Goal: Task Accomplishment & Management: Manage account settings

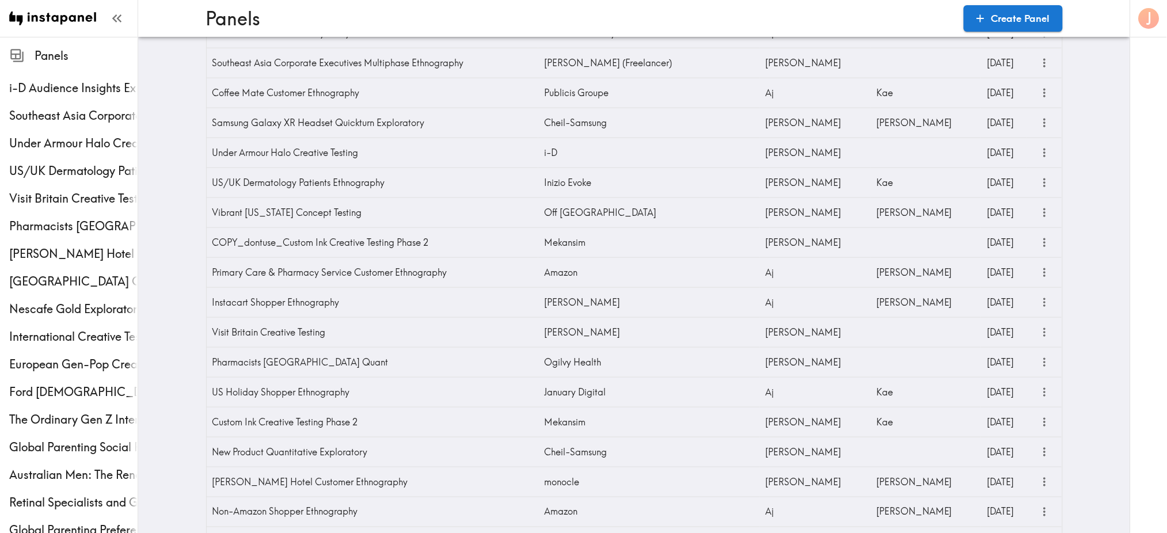
scroll to position [310, 0]
click at [70, 316] on span "Nescafe Gold Exploratory" at bounding box center [73, 309] width 128 height 16
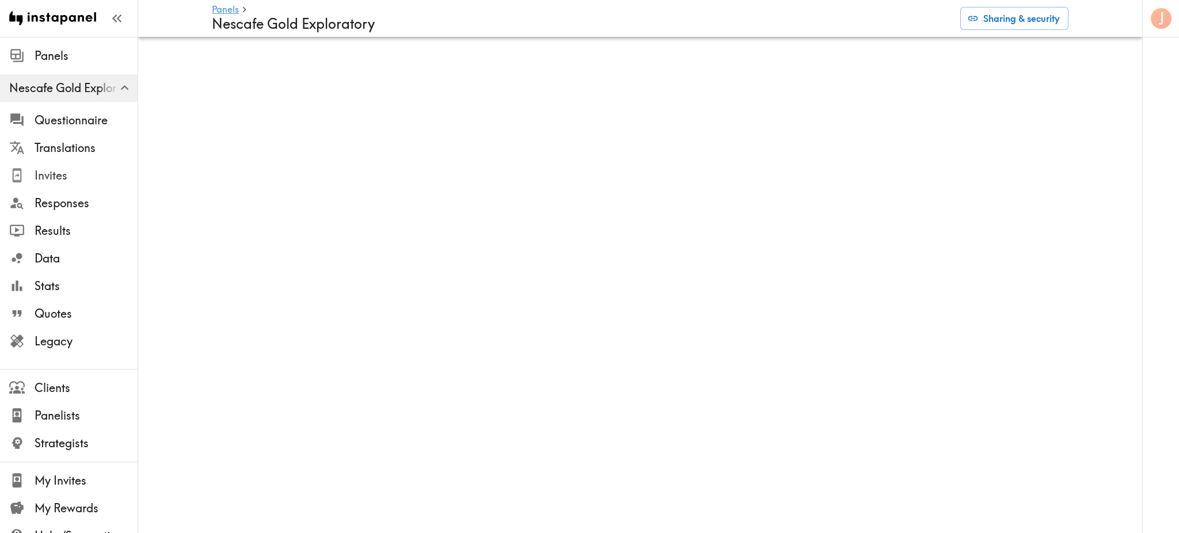
click at [60, 174] on span "Invites" at bounding box center [86, 176] width 103 height 16
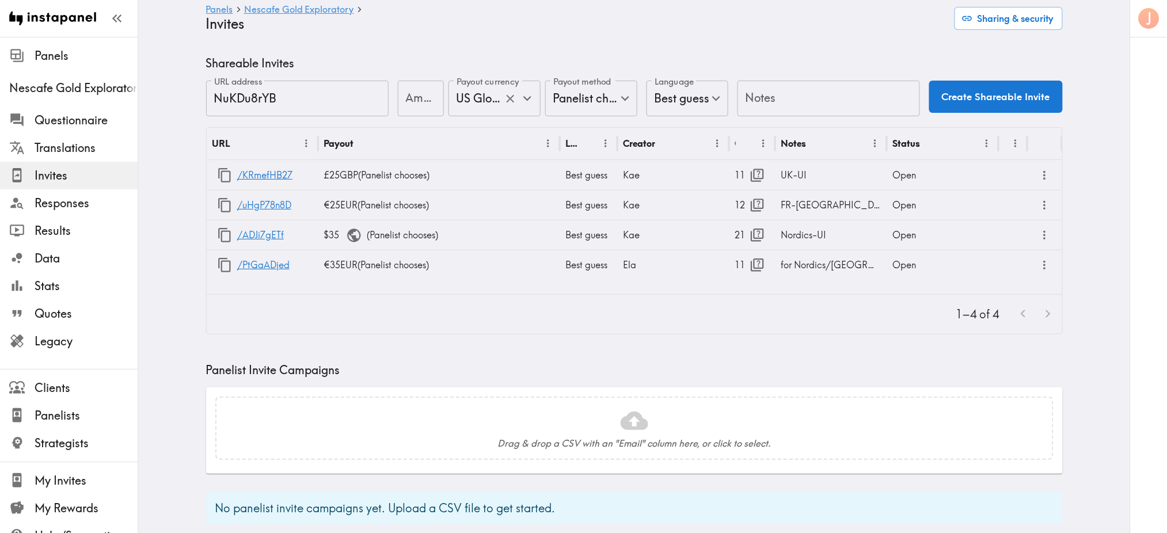
click at [490, 101] on input "US Global Equivalent - converted and cost-of-living adjusted" at bounding box center [479, 98] width 50 height 25
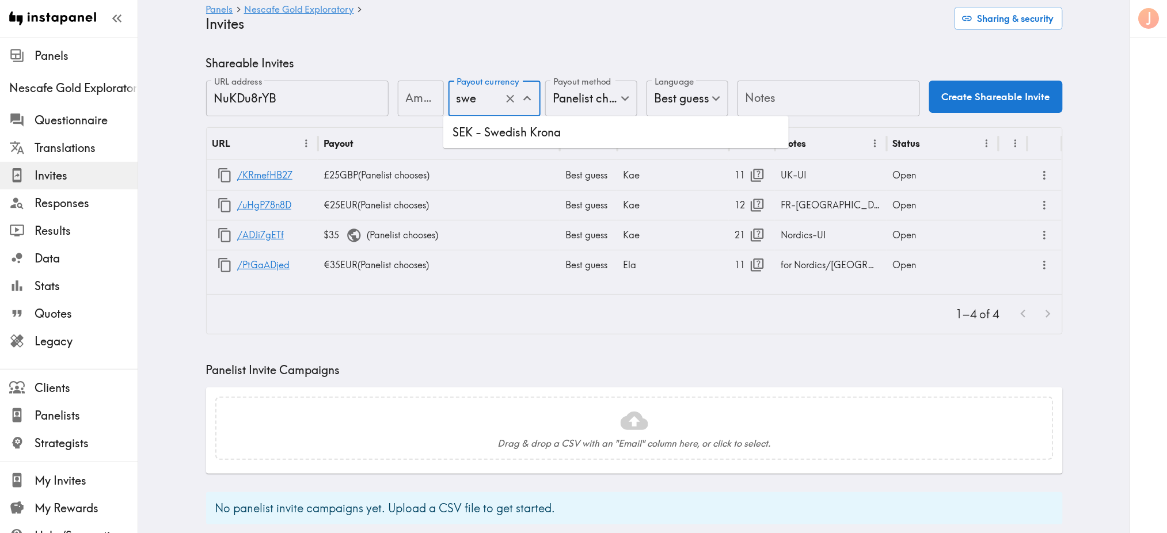
click at [519, 138] on li "SEK - Swedish Krona" at bounding box center [615, 132] width 345 height 23
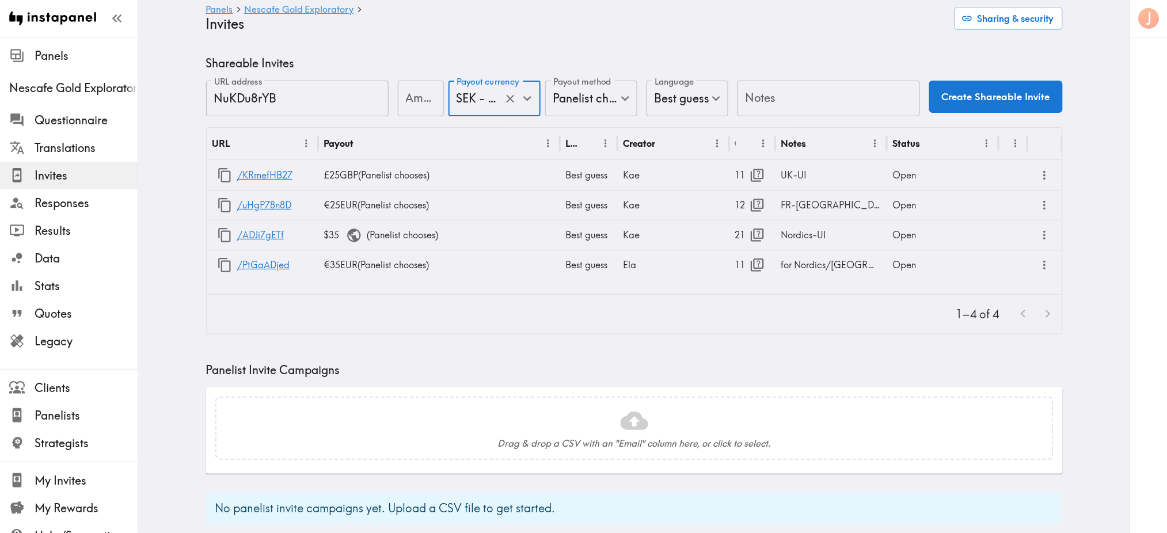
type input "SEK - Swedish Krona"
click at [416, 99] on input "Amount" at bounding box center [421, 99] width 46 height 36
type input "300"
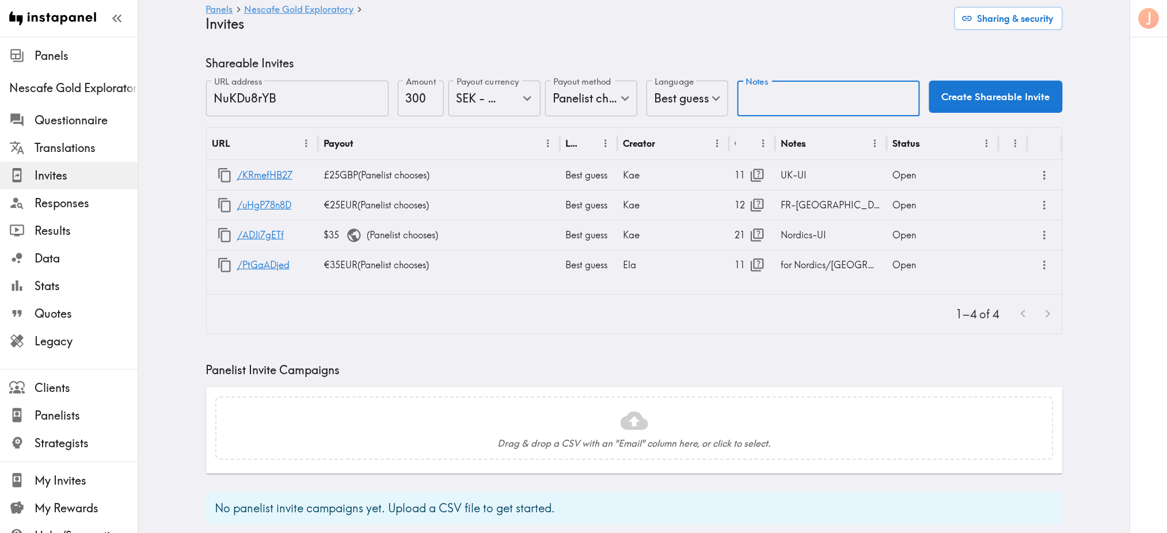
click at [778, 96] on input "Notes" at bounding box center [829, 99] width 183 height 36
type input "FB ad - Sweden"
click at [1002, 96] on button "Create Shareable Invite" at bounding box center [996, 97] width 134 height 32
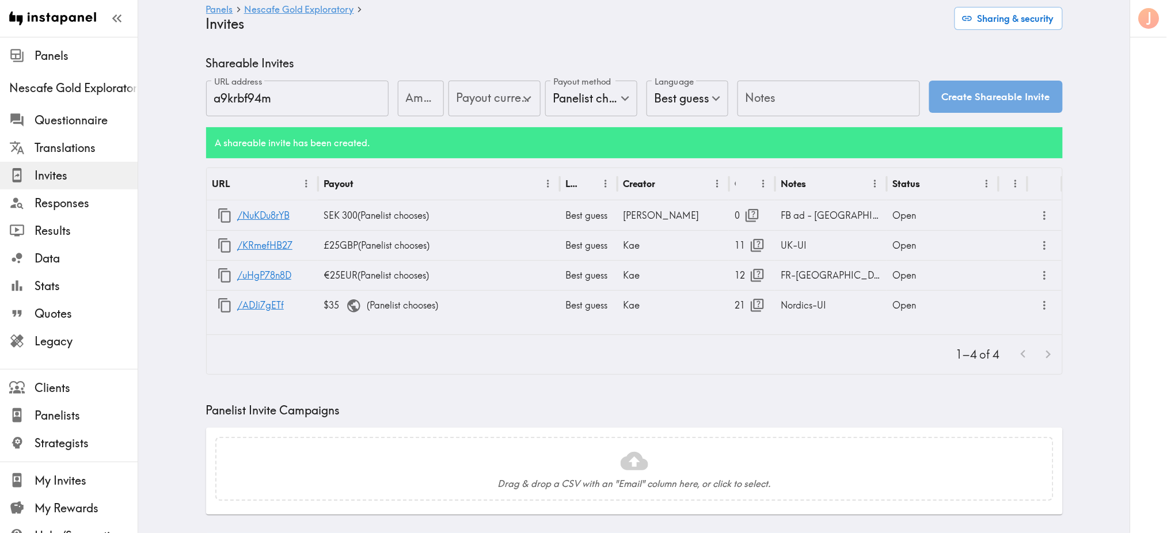
type input "US Global Equivalent - converted and cost-of-living adjusted"
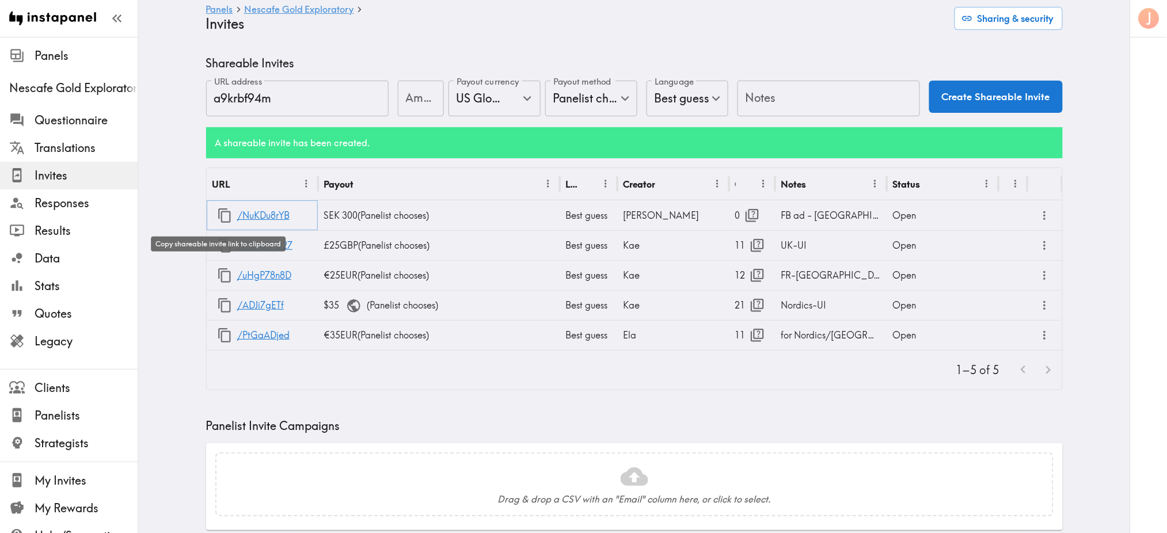
click at [217, 215] on icon "button" at bounding box center [225, 216] width 16 height 16
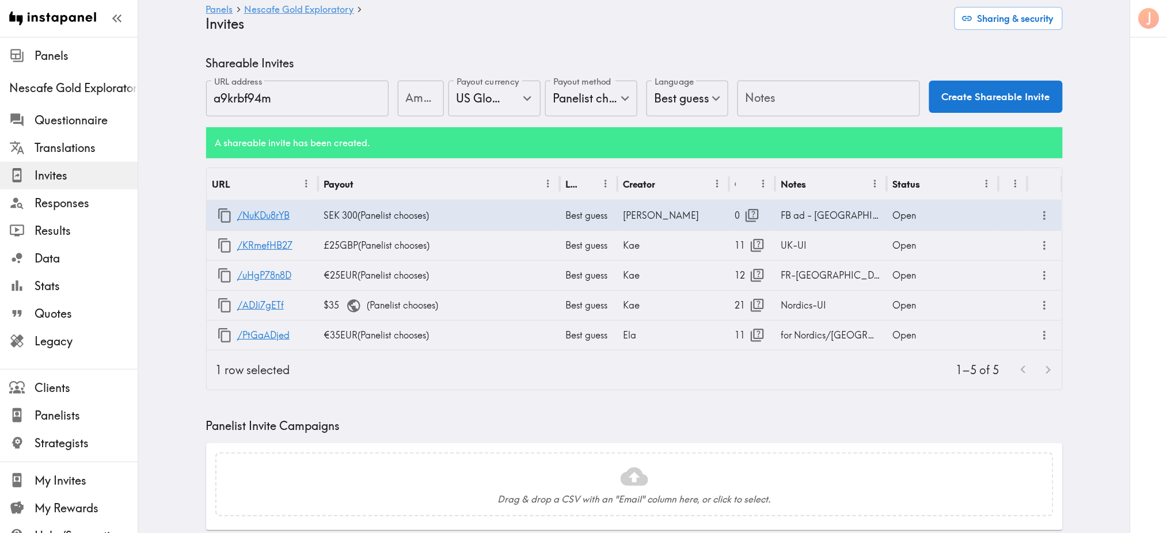
click at [415, 99] on input "Amount" at bounding box center [421, 99] width 46 height 36
type input "200"
click at [461, 97] on input "US Global Equivalent - converted and cost-of-living adjusted" at bounding box center [479, 98] width 50 height 25
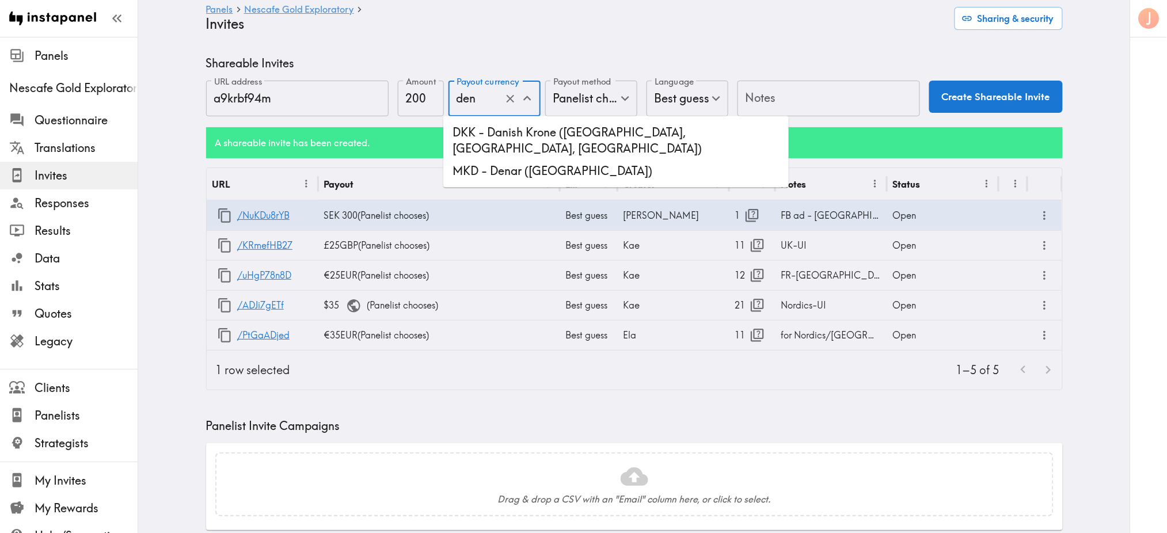
click at [503, 137] on li "DKK - Danish Krone (Denmark, Faroe Islands, Greenland)" at bounding box center [615, 140] width 345 height 39
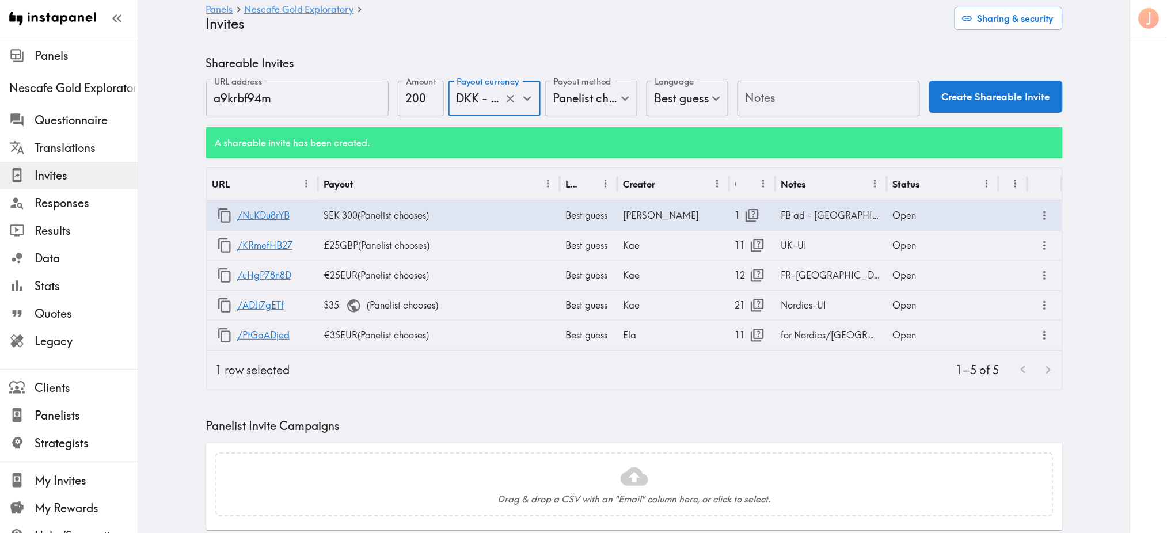
type input "DKK - Danish Krone (Denmark, Faroe Islands, Greenland)"
click at [765, 101] on input "Notes" at bounding box center [829, 99] width 183 height 36
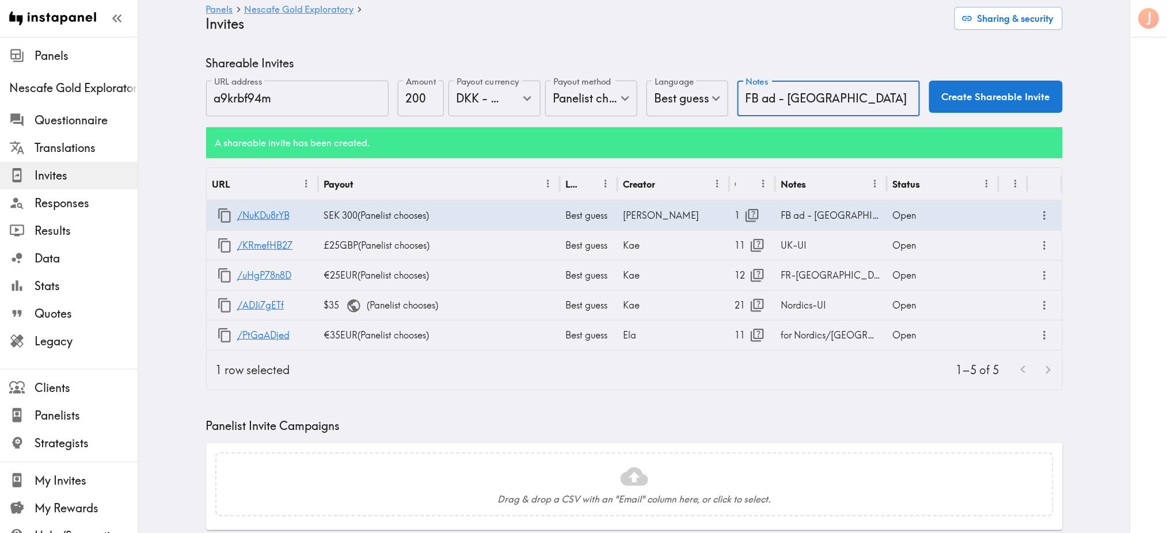
type input "FB ad - Denmark"
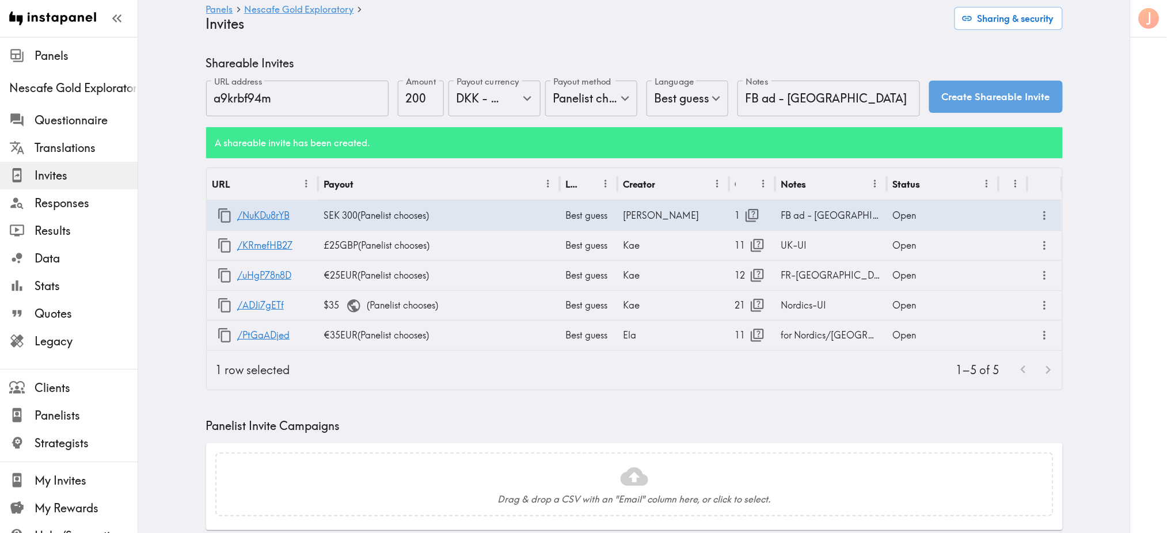
click at [973, 93] on button "Create Shareable Invite" at bounding box center [996, 97] width 134 height 32
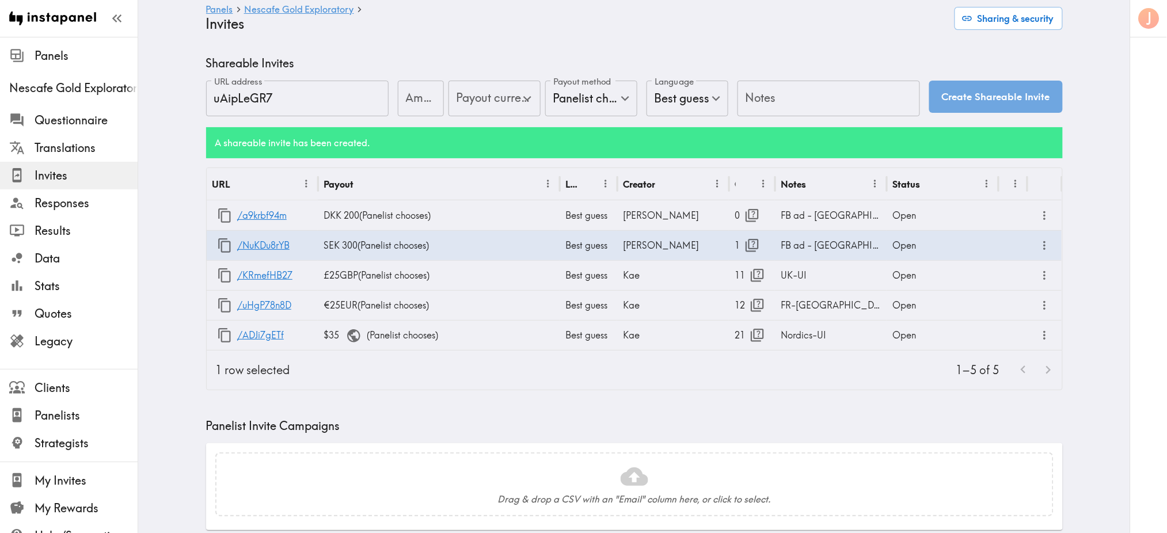
type input "US Global Equivalent - converted and cost-of-living adjusted"
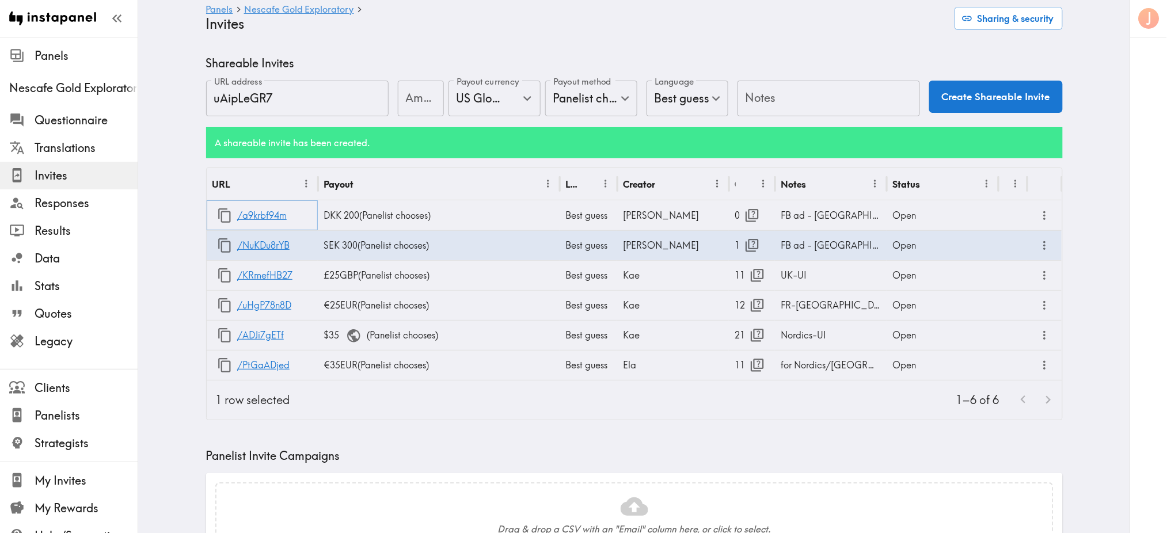
click at [219, 220] on icon "button" at bounding box center [225, 216] width 16 height 16
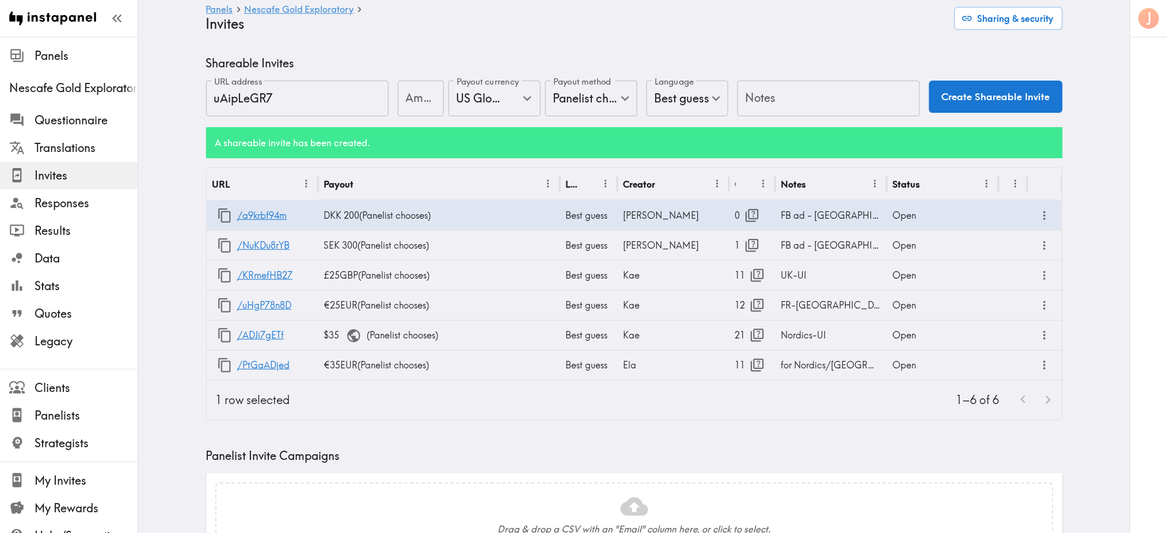
click at [415, 94] on input "Amount" at bounding box center [421, 99] width 46 height 36
type input "300"
click at [473, 104] on input "US Global Equivalent - converted and cost-of-living adjusted" at bounding box center [479, 98] width 50 height 25
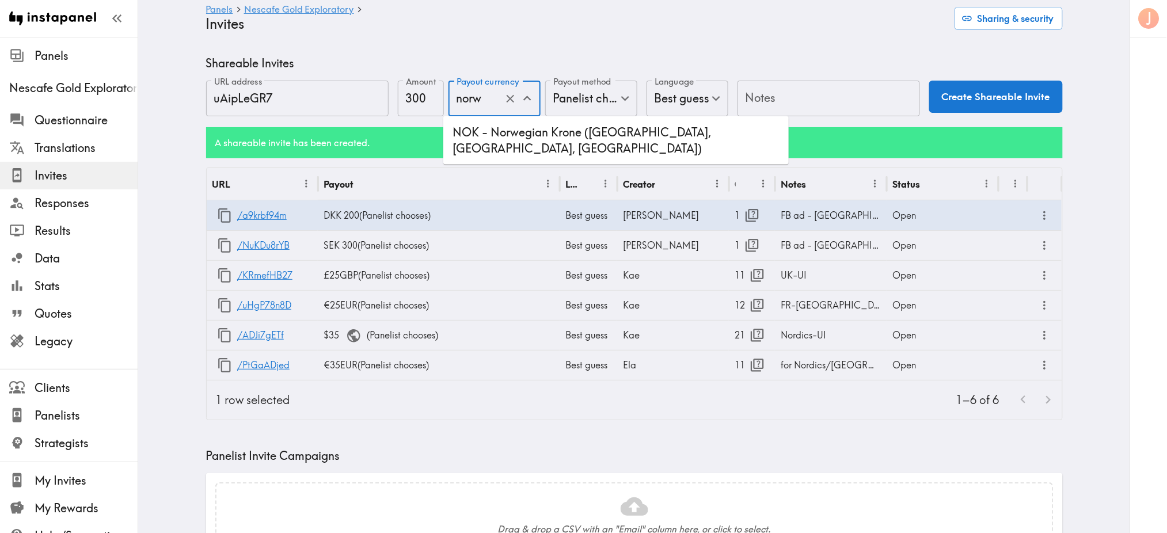
click at [523, 142] on li "NOK - Norwegian Krone (Norway, Bouvet Island, Svalbard and Jan Mayen)" at bounding box center [615, 140] width 345 height 39
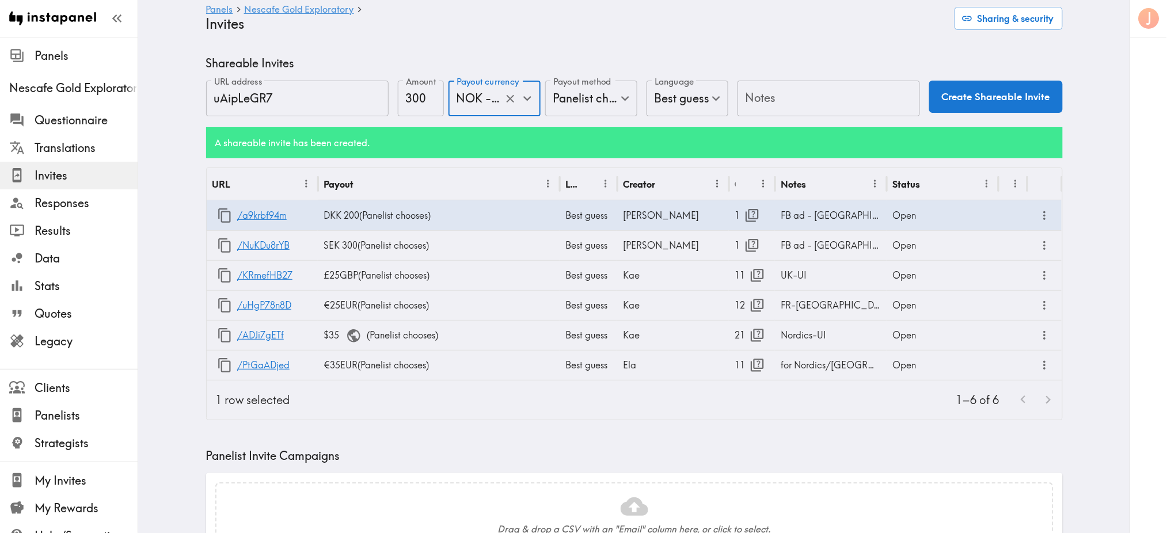
type input "NOK - Norwegian Krone (Norway, Bouvet Island, Svalbard and Jan Mayen)"
click at [764, 107] on input "Notes" at bounding box center [829, 99] width 183 height 36
type input "f"
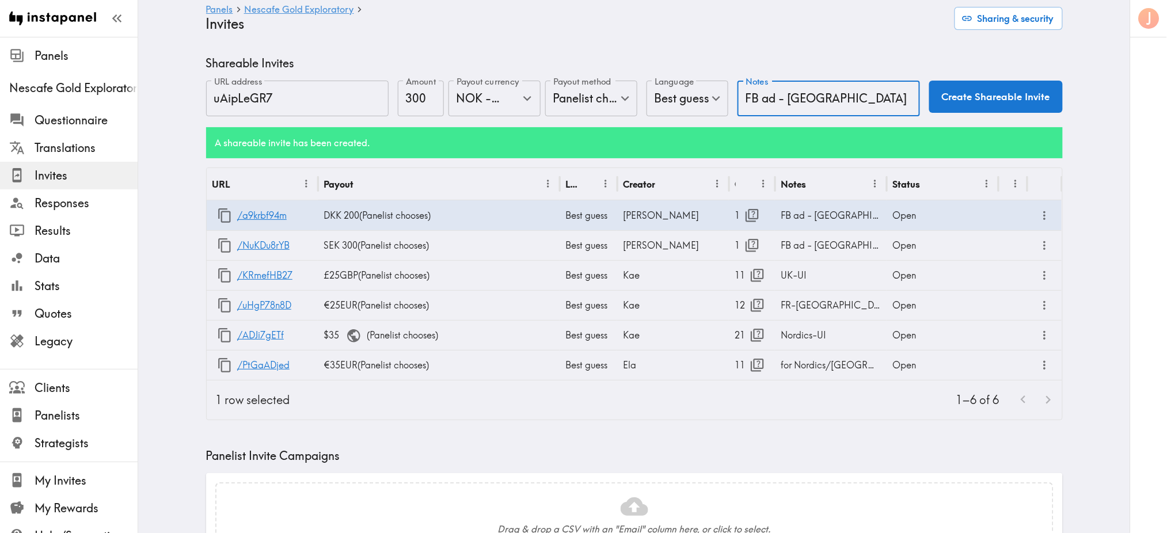
type input "FB ad - Norway"
click at [997, 108] on button "Create Shareable Invite" at bounding box center [996, 97] width 134 height 32
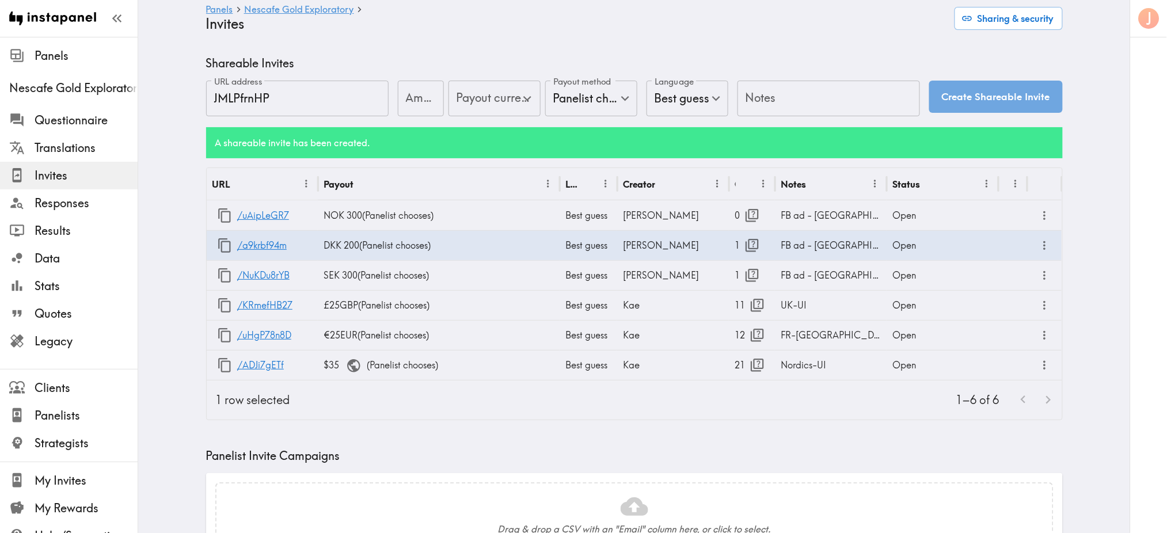
type input "US Global Equivalent - converted and cost-of-living adjusted"
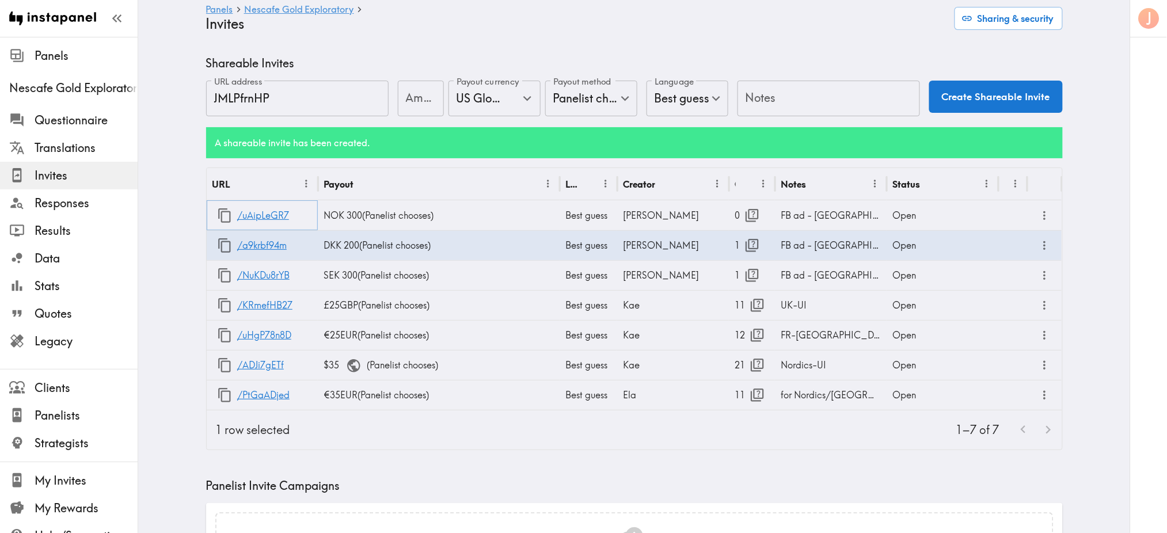
click at [217, 213] on icon "button" at bounding box center [225, 216] width 16 height 16
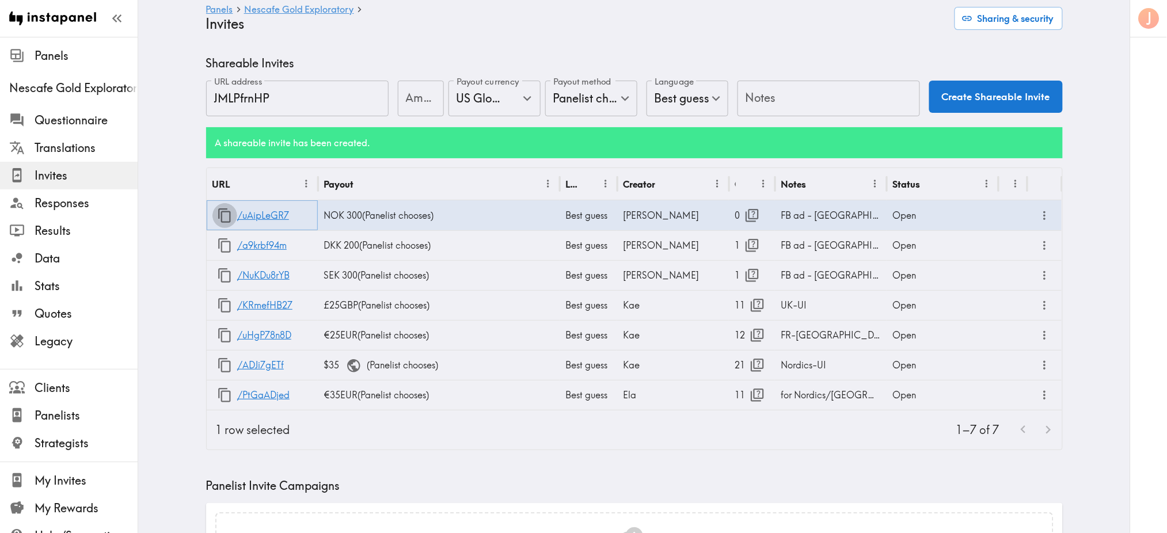
click at [218, 217] on icon "button" at bounding box center [225, 216] width 16 height 16
click at [217, 248] on icon "button" at bounding box center [225, 246] width 16 height 16
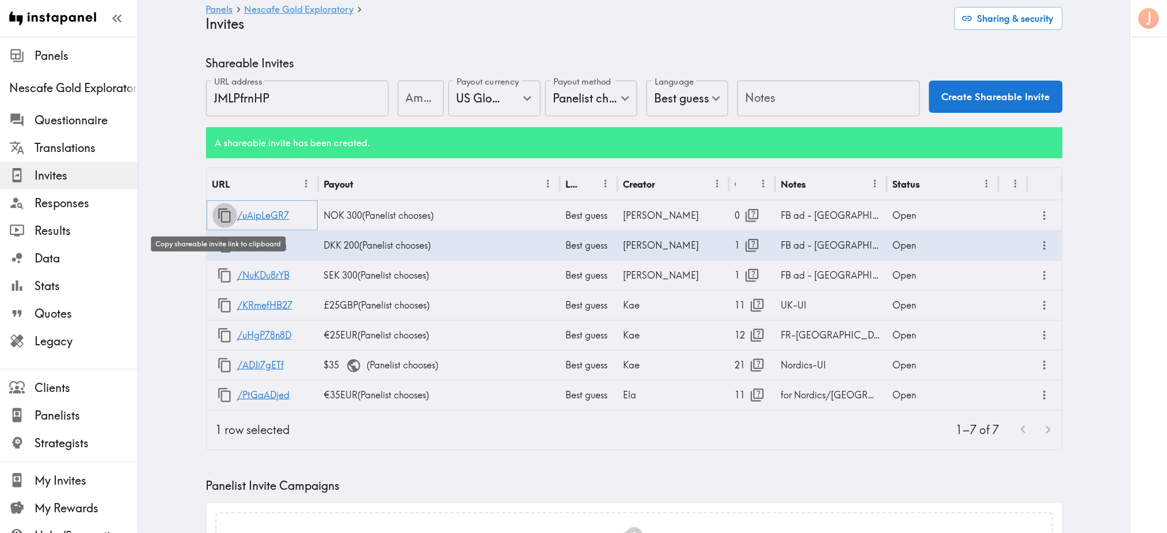
click at [218, 212] on icon "button" at bounding box center [224, 215] width 13 height 14
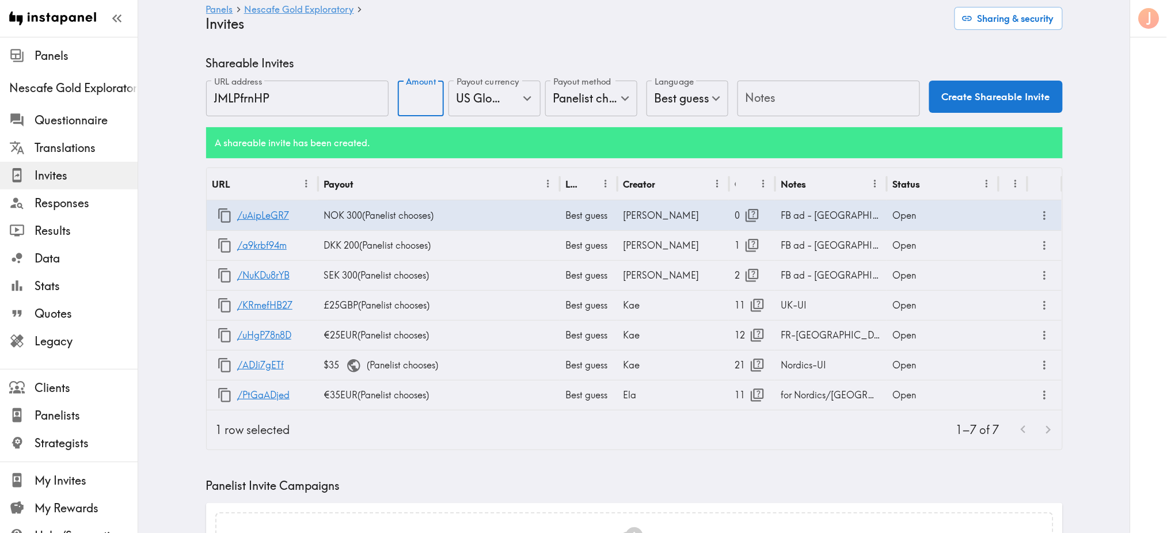
click at [401, 102] on input "Amount" at bounding box center [421, 99] width 46 height 36
type input "30"
click at [486, 101] on input "US Global Equivalent - converted and cost-of-living adjusted" at bounding box center [479, 98] width 50 height 25
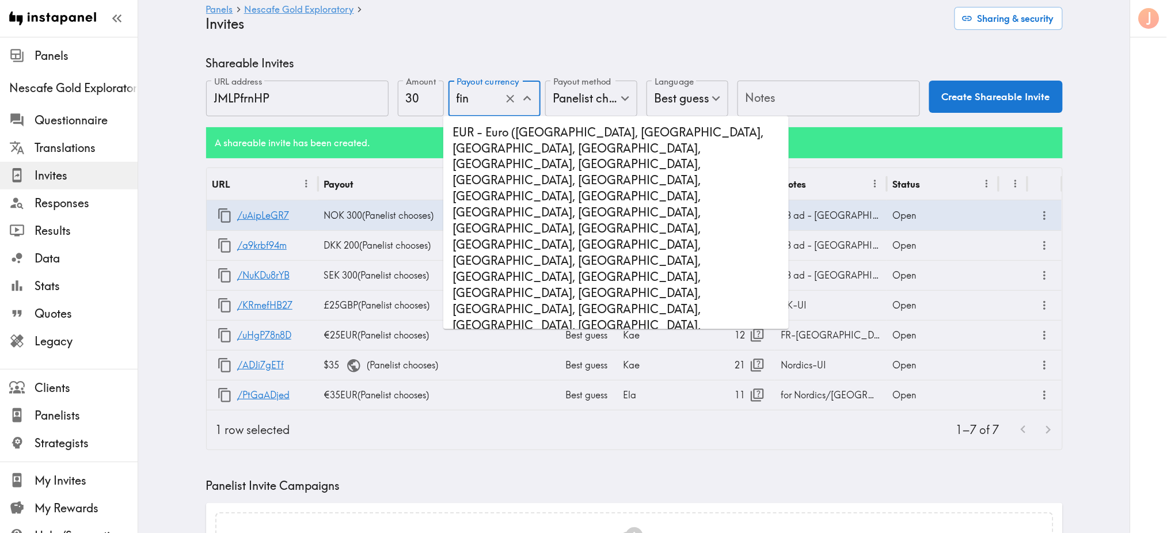
click at [509, 151] on li "EUR - Euro (Åland Islands, Andorra, Austria, Belgium, Cyprus, Estonia, European…" at bounding box center [615, 269] width 345 height 297
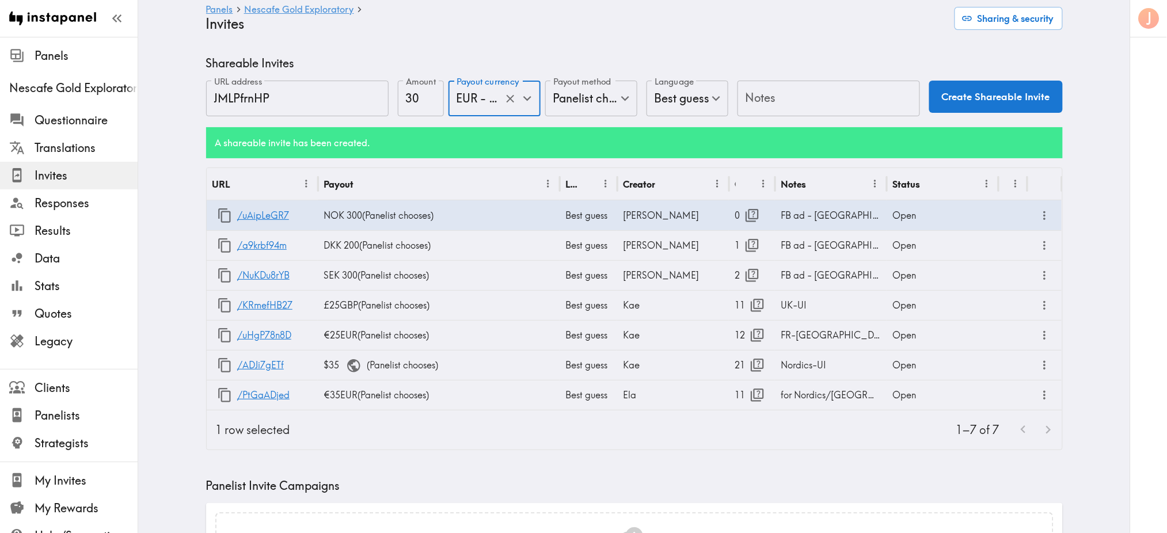
type input "EUR - Euro (Åland Islands, Andorra, Austria, Belgium, Cyprus, Estonia, European…"
click at [790, 93] on input "Notes" at bounding box center [829, 99] width 183 height 36
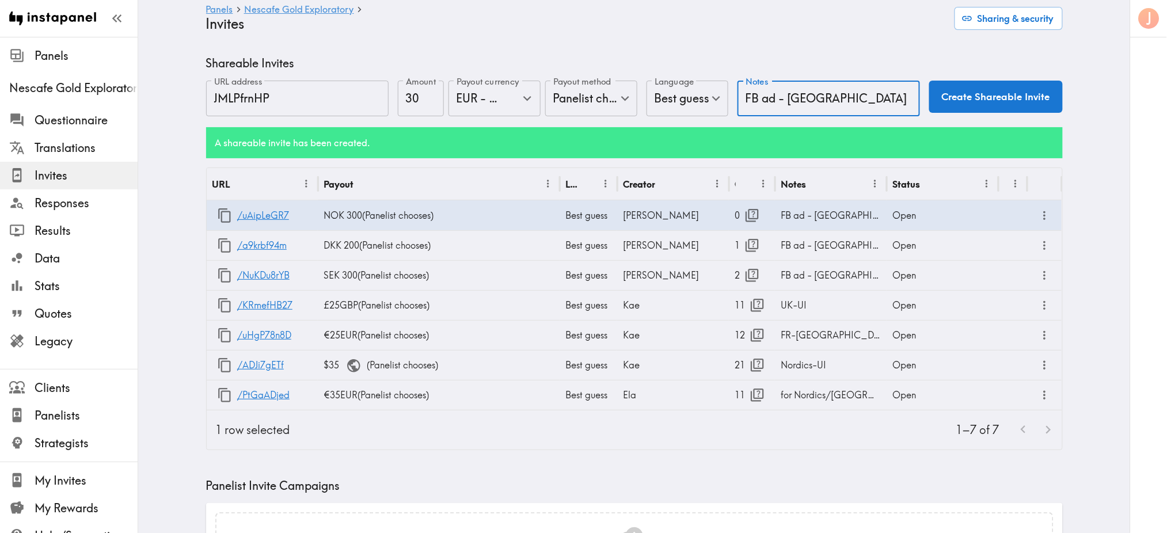
type input "FB ad - Finland"
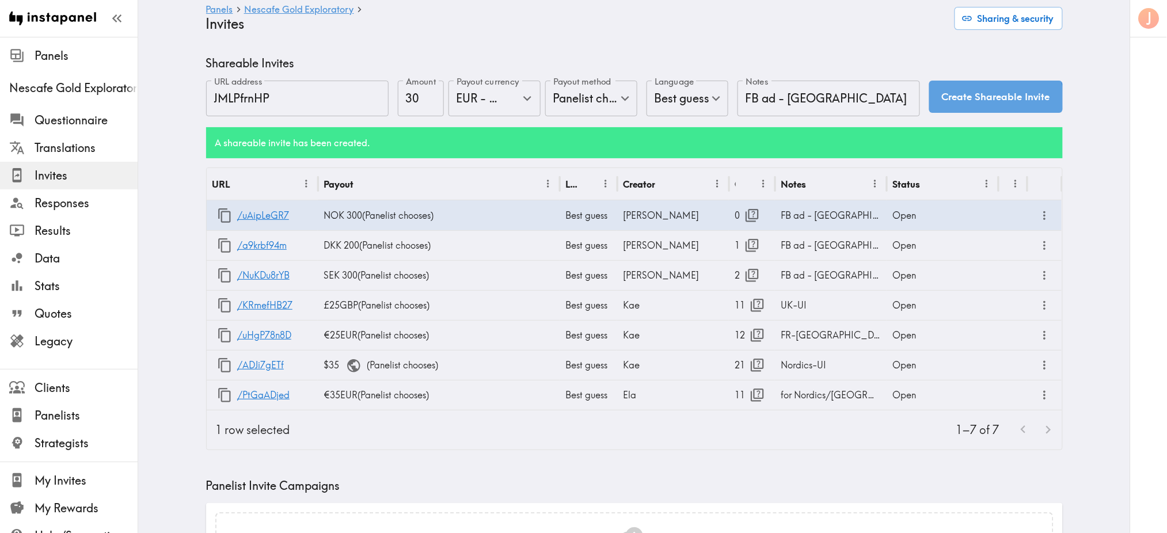
click at [950, 99] on button "Create Shareable Invite" at bounding box center [996, 97] width 134 height 32
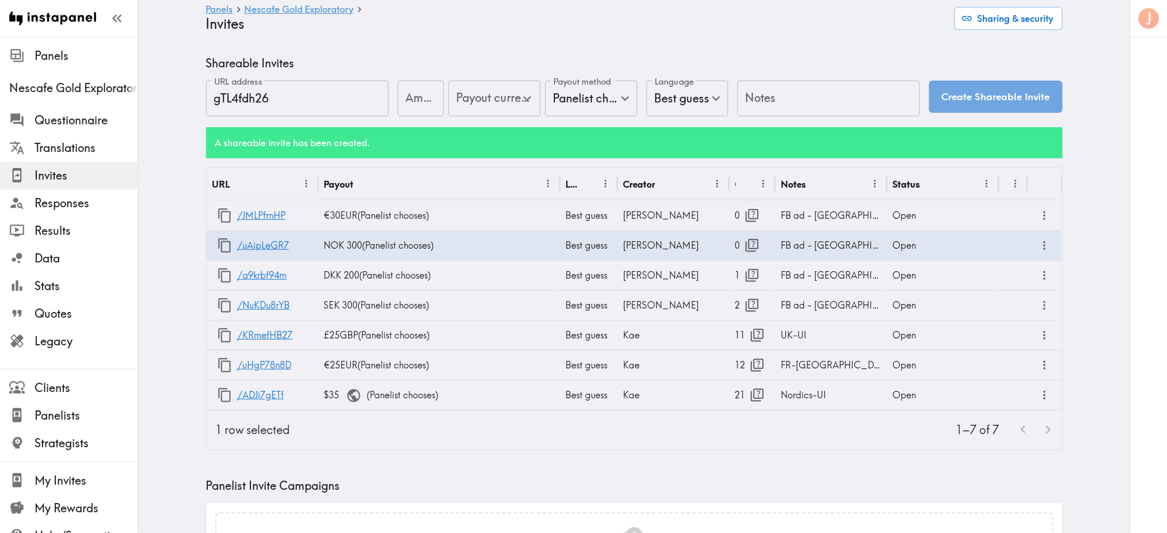
type input "US Global Equivalent - converted and cost-of-living adjusted"
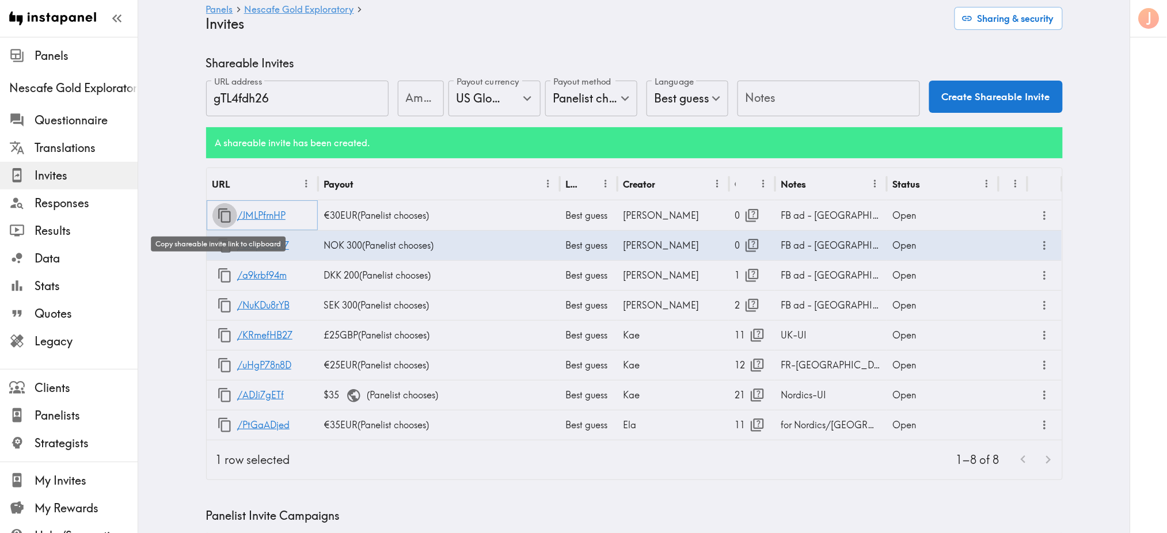
click at [217, 219] on icon "button" at bounding box center [225, 216] width 16 height 16
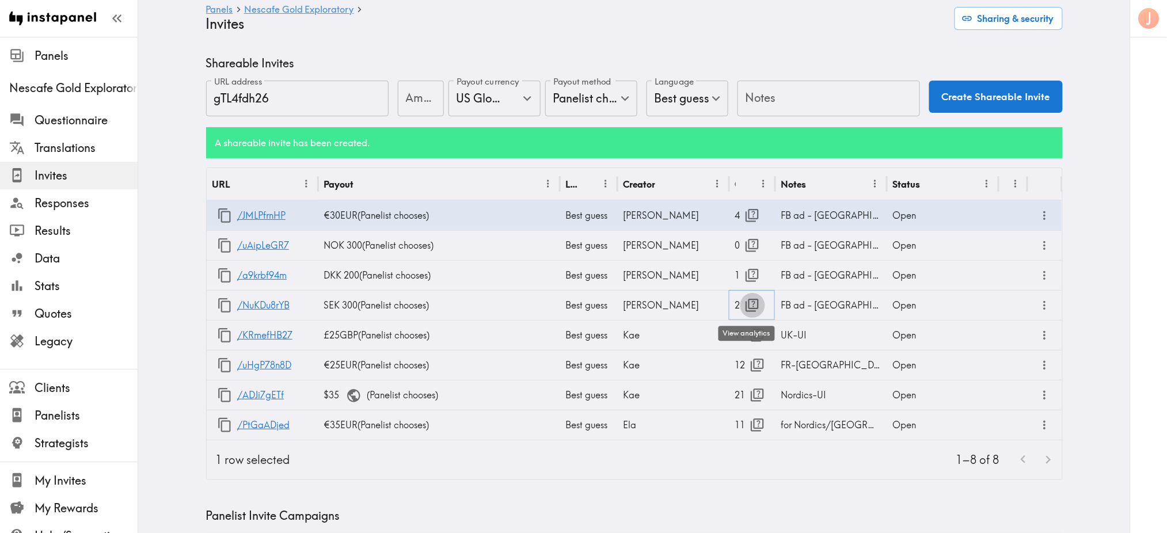
click at [751, 307] on icon "button" at bounding box center [753, 306] width 16 height 16
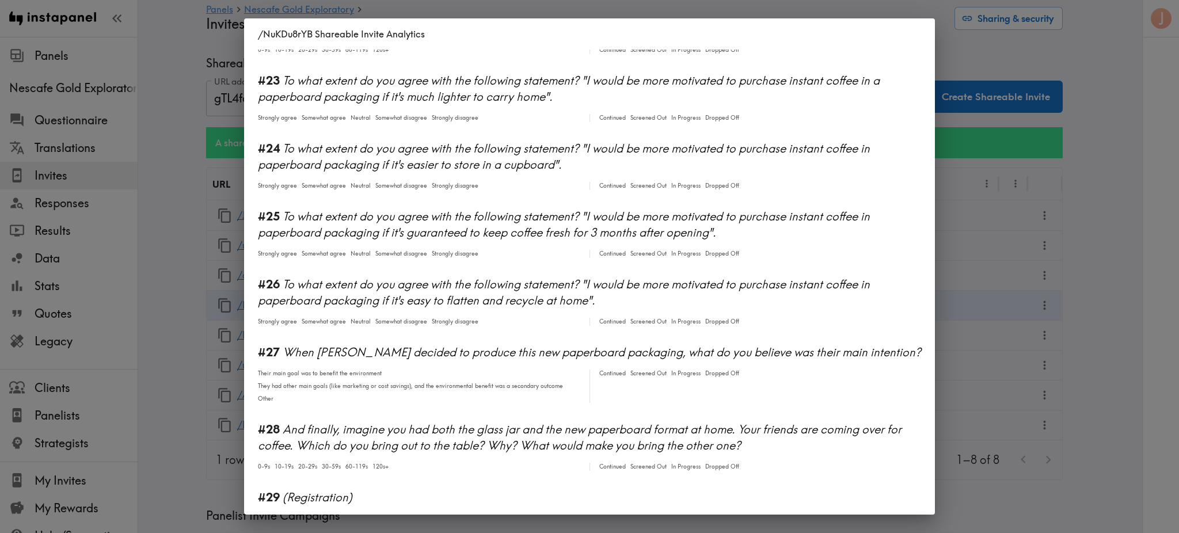
scroll to position [1164, 0]
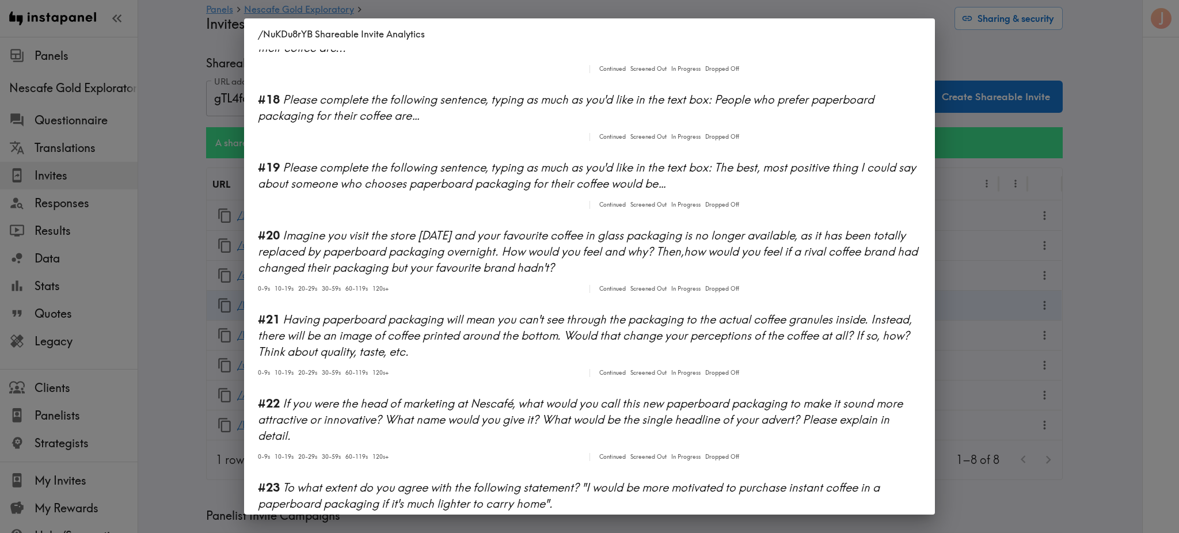
click at [1085, 249] on div "/NuKDu8rYB Shareable Invite Analytics #1 There is a new instapanel! Continued S…" at bounding box center [589, 266] width 1179 height 533
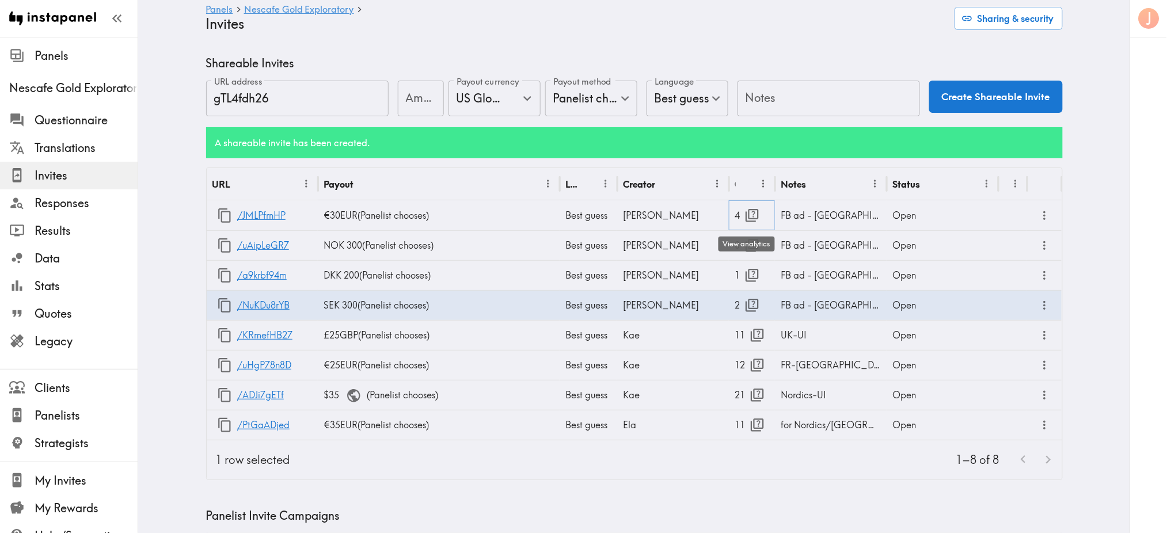
click at [750, 216] on icon "button" at bounding box center [753, 216] width 16 height 16
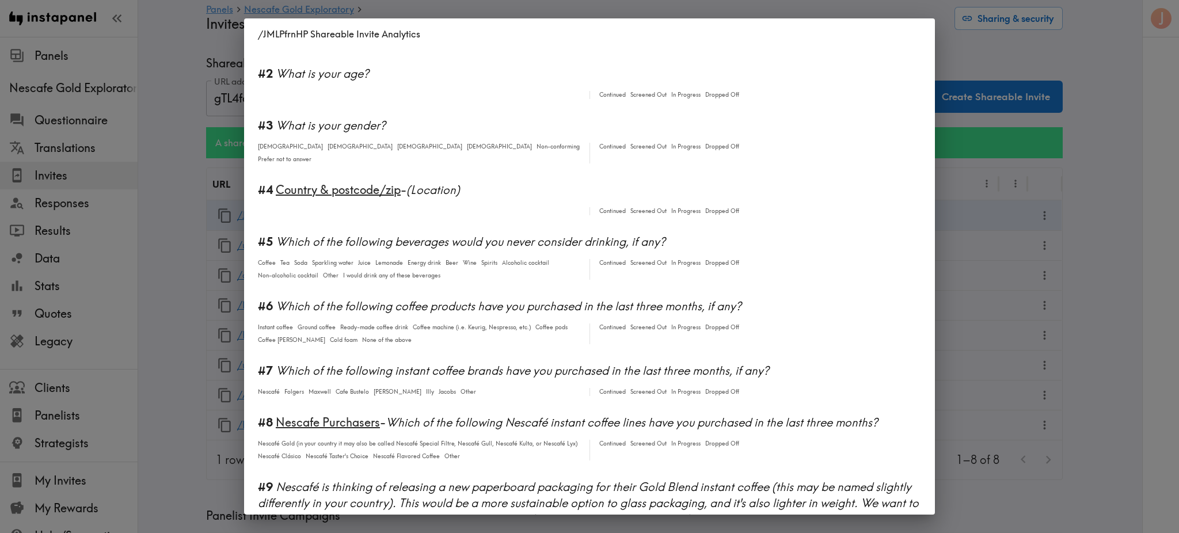
scroll to position [0, 0]
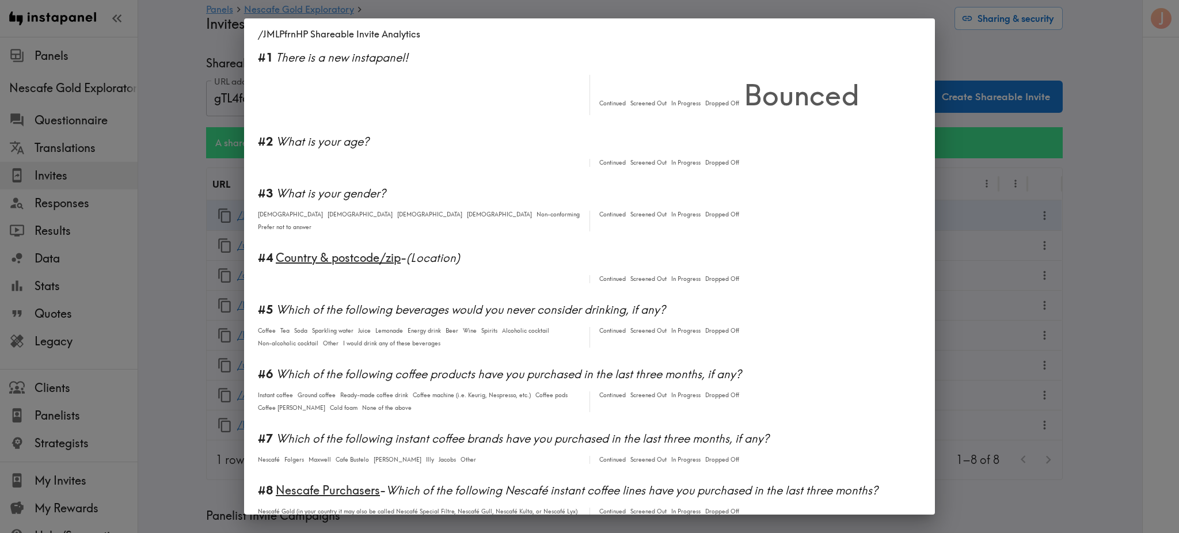
click at [1118, 261] on div "/JMLPfrnHP Shareable Invite Analytics #1 There is a new instapanel! Continued S…" at bounding box center [589, 266] width 1179 height 533
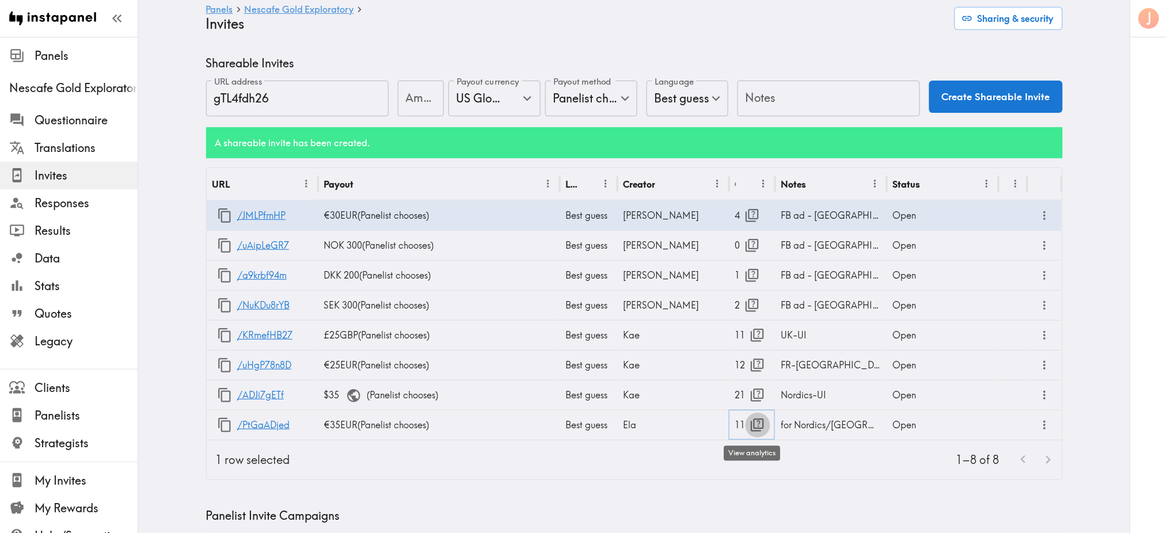
click at [753, 427] on icon "button" at bounding box center [757, 425] width 13 height 13
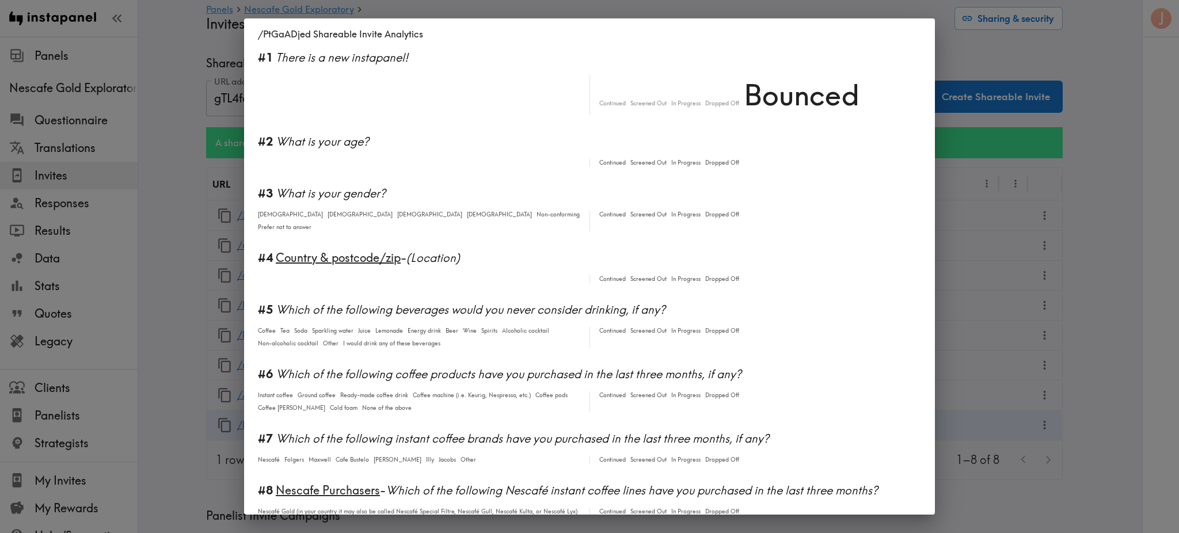
click at [1106, 307] on div "/PtGaADjed Shareable Invite Analytics #1 There is a new instapanel! Continued S…" at bounding box center [589, 266] width 1179 height 533
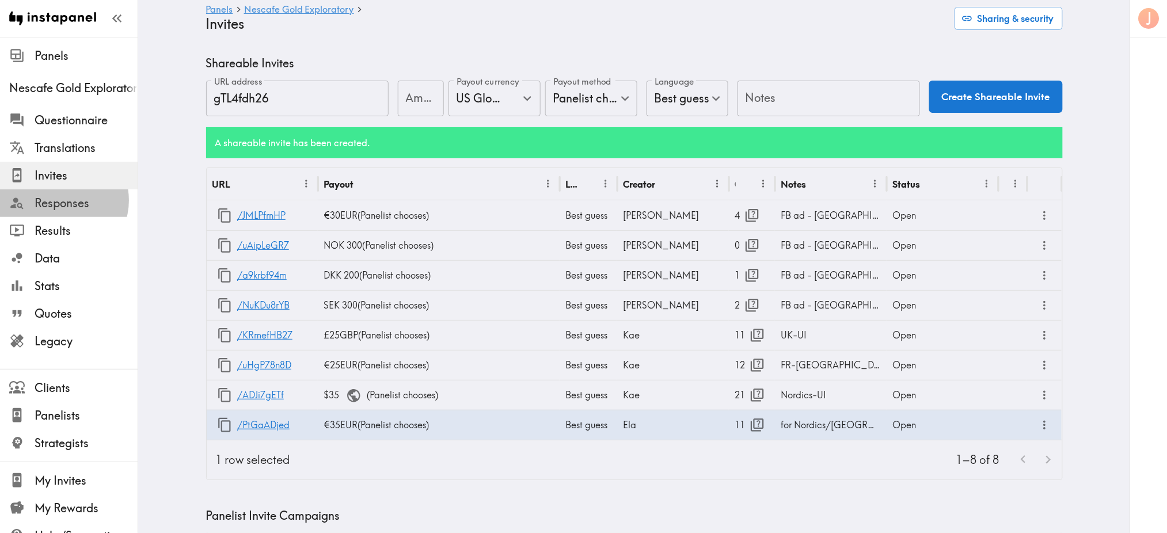
click at [60, 200] on span "Responses" at bounding box center [86, 203] width 103 height 16
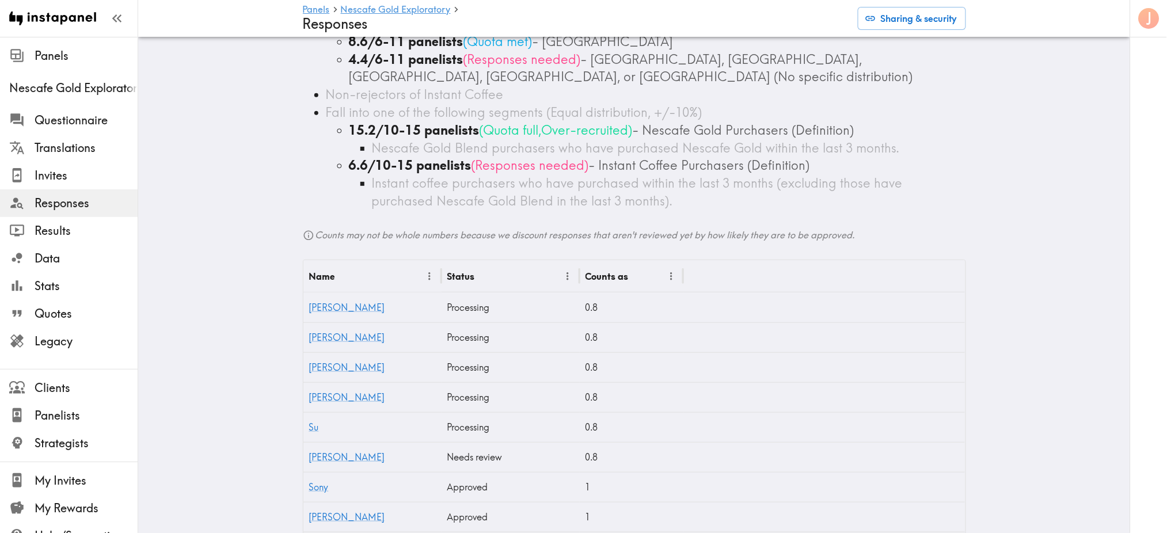
scroll to position [158, 0]
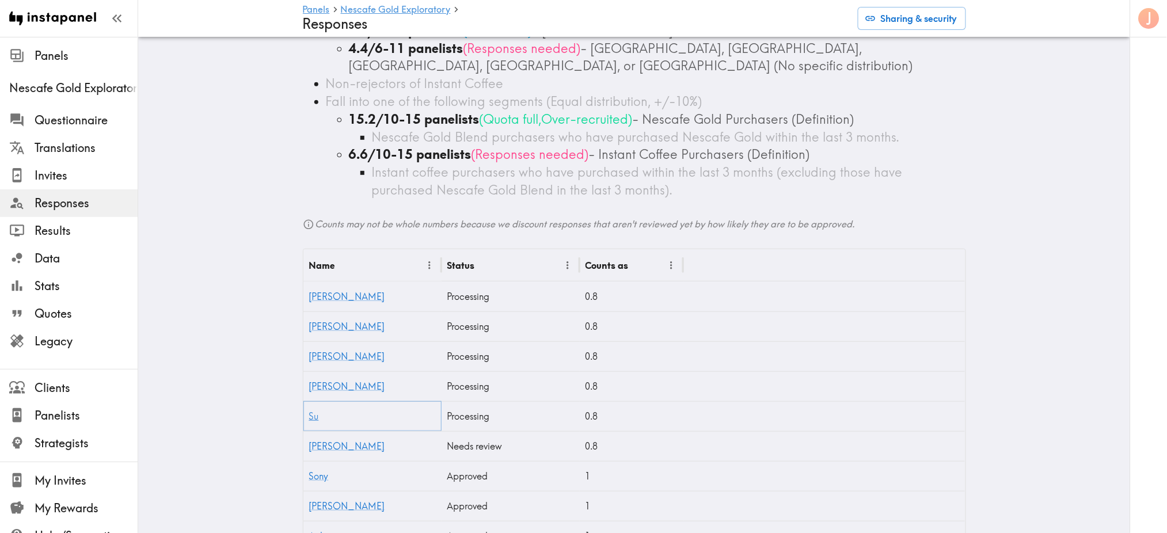
click at [310, 416] on link "Su" at bounding box center [314, 417] width 10 height 12
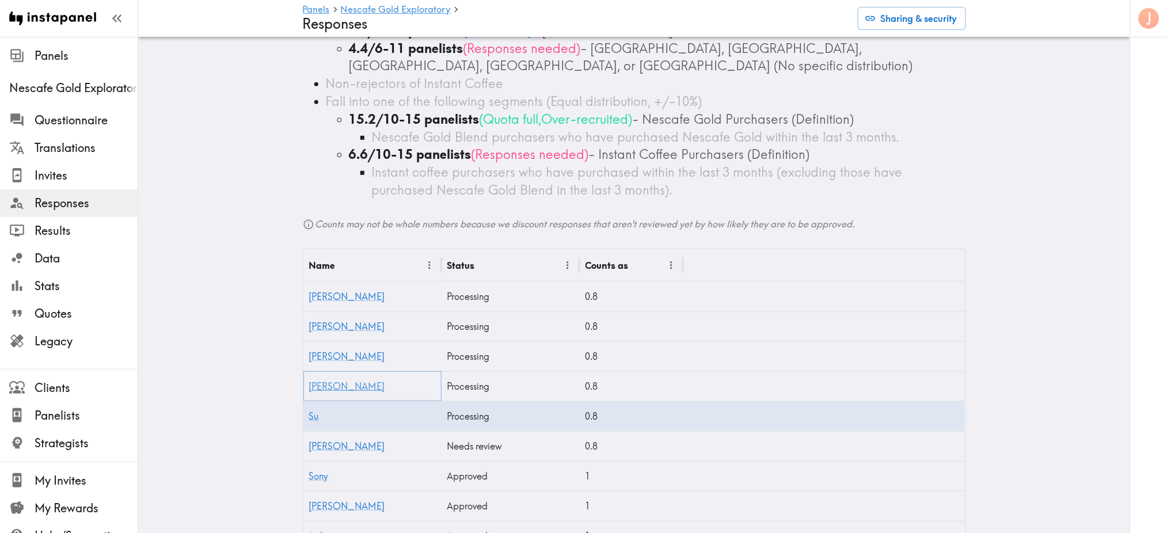
click at [309, 388] on link "[PERSON_NAME]" at bounding box center [347, 387] width 76 height 12
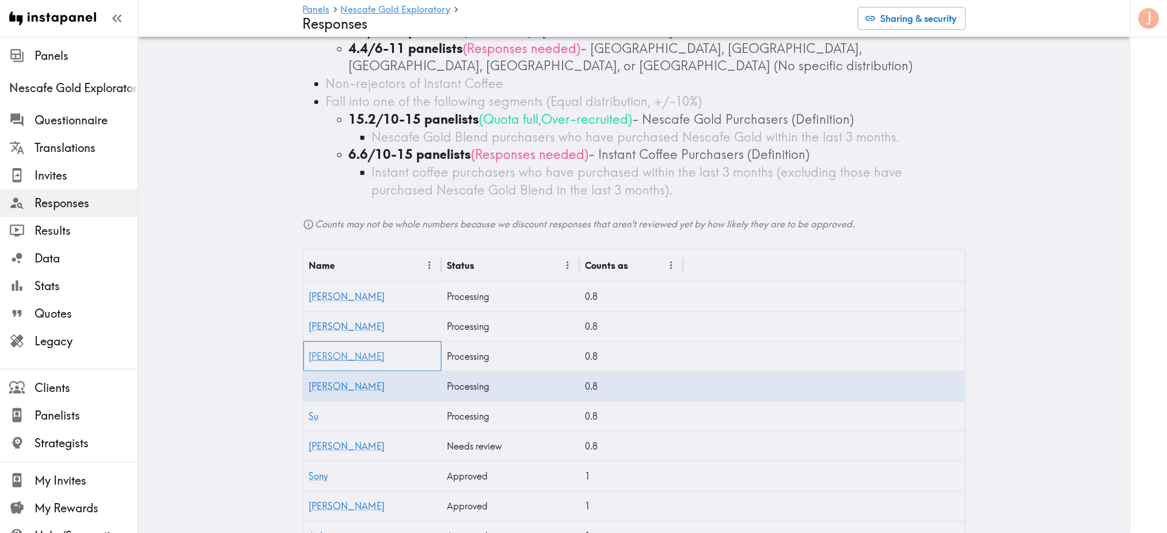
click at [338, 354] on div "[PERSON_NAME]" at bounding box center [372, 356] width 138 height 30
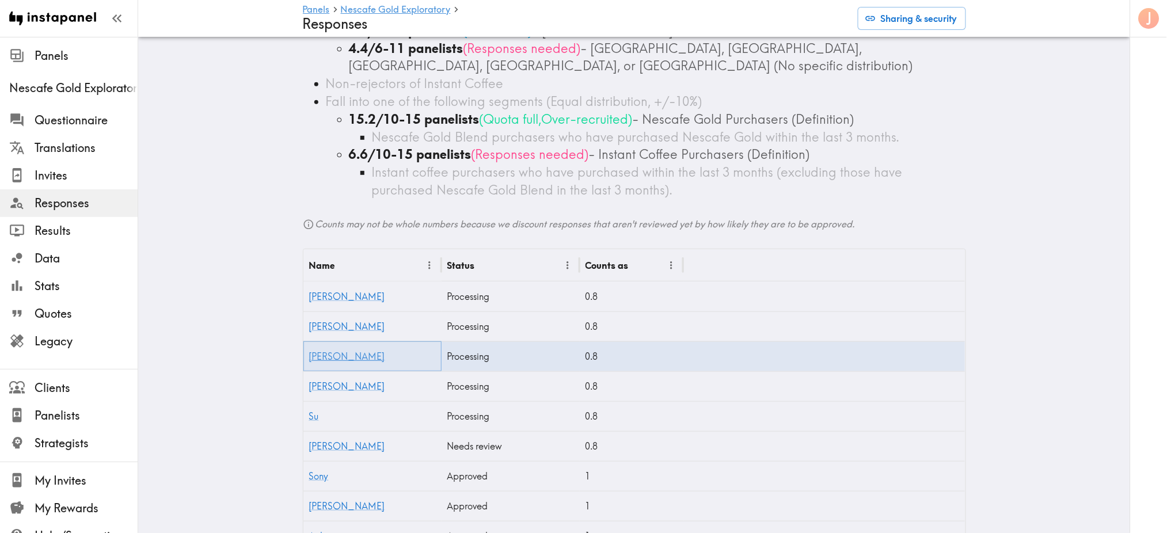
click at [324, 354] on link "[PERSON_NAME]" at bounding box center [347, 357] width 76 height 12
click at [322, 329] on link "[PERSON_NAME]" at bounding box center [347, 327] width 76 height 12
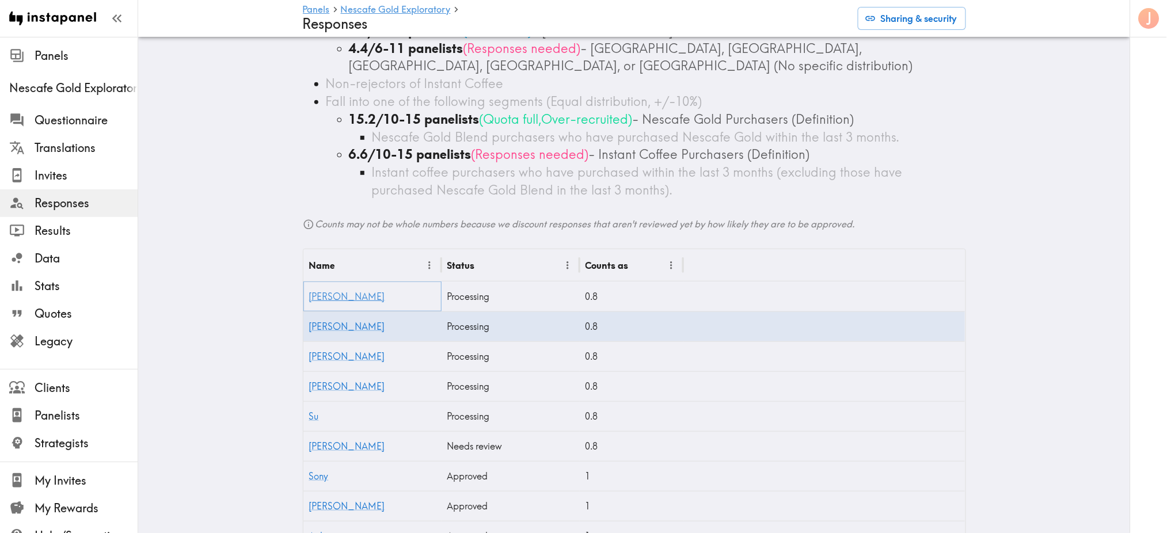
click at [331, 299] on link "[PERSON_NAME]" at bounding box center [347, 297] width 76 height 12
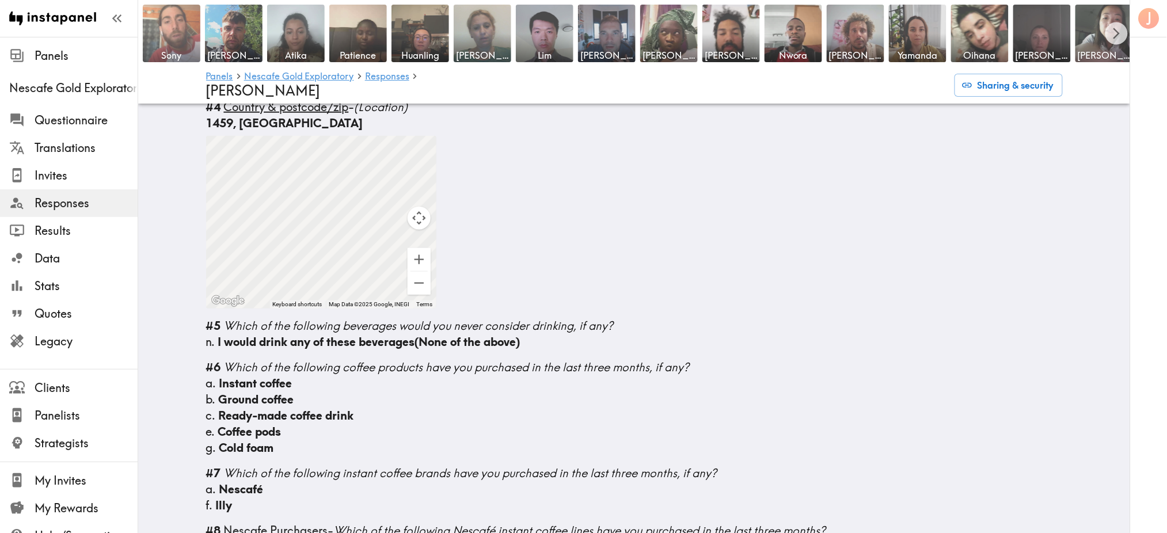
scroll to position [238, 0]
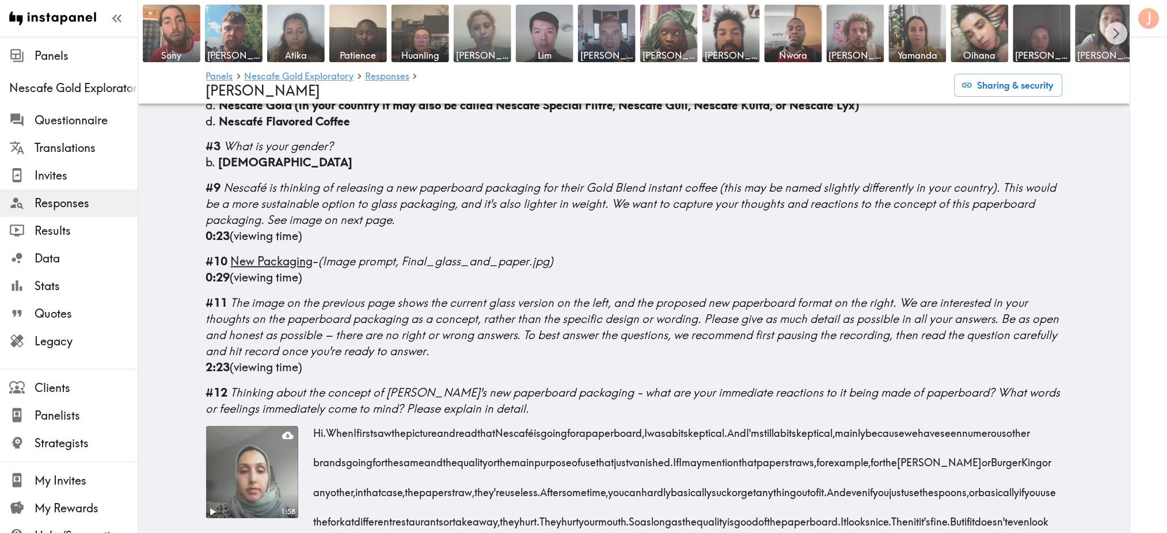
scroll to position [761, 0]
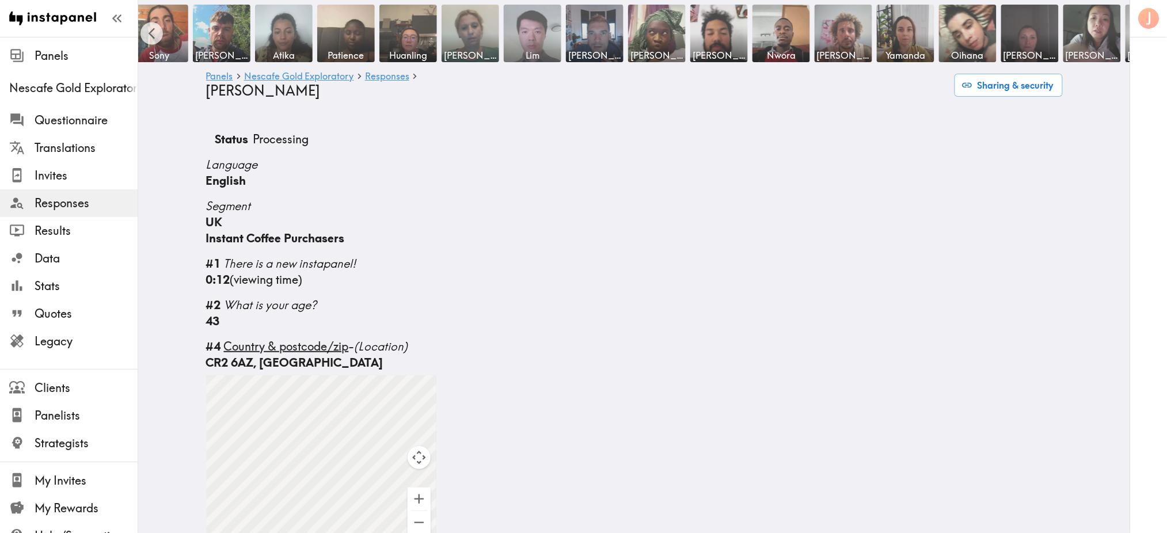
scroll to position [0, 69]
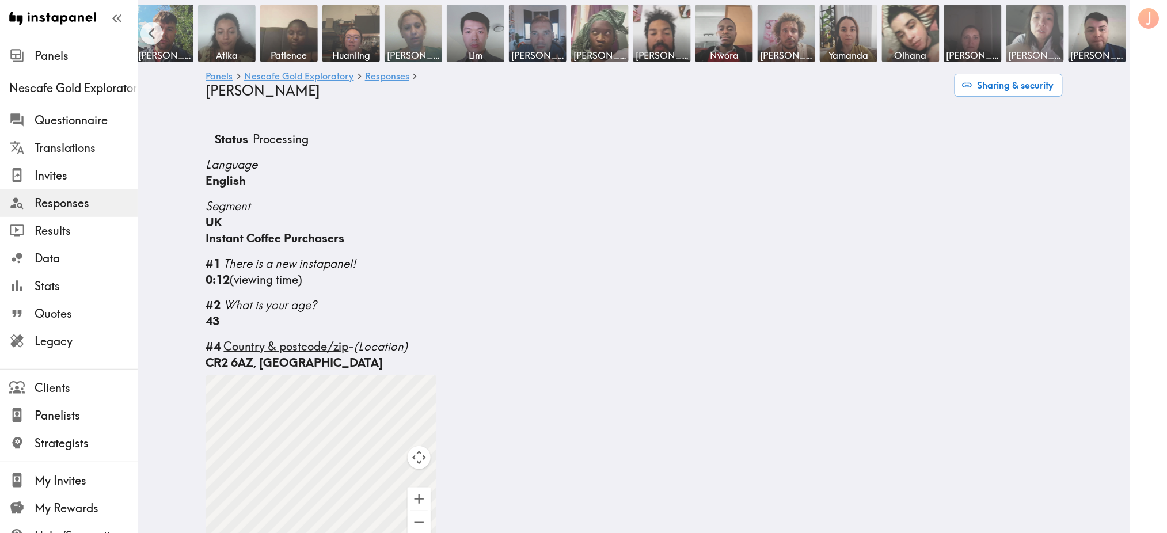
click at [1028, 41] on img at bounding box center [1035, 33] width 60 height 60
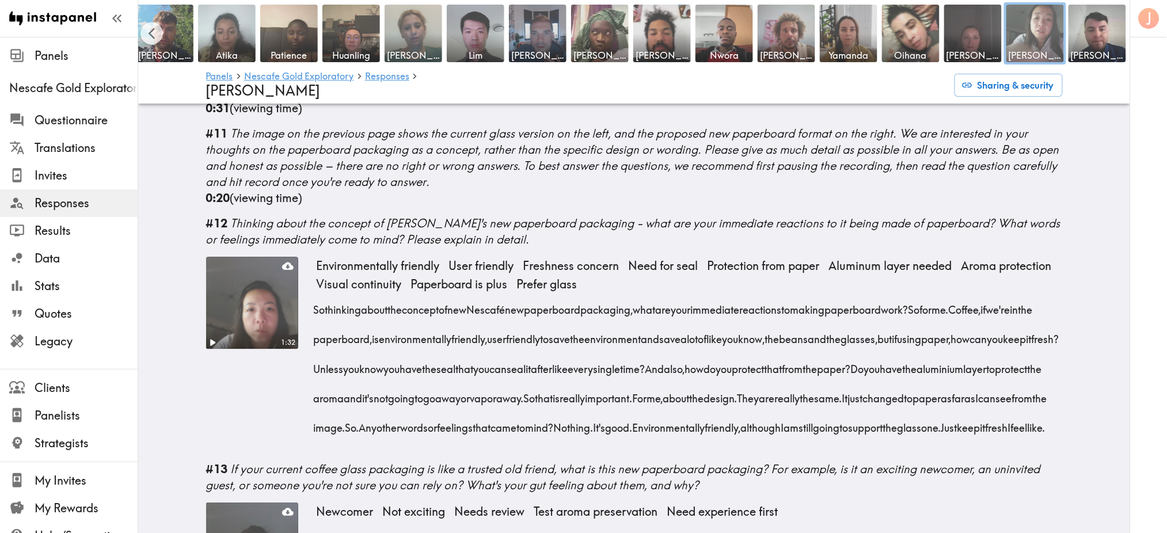
scroll to position [1040, 0]
click at [240, 295] on video at bounding box center [252, 302] width 97 height 97
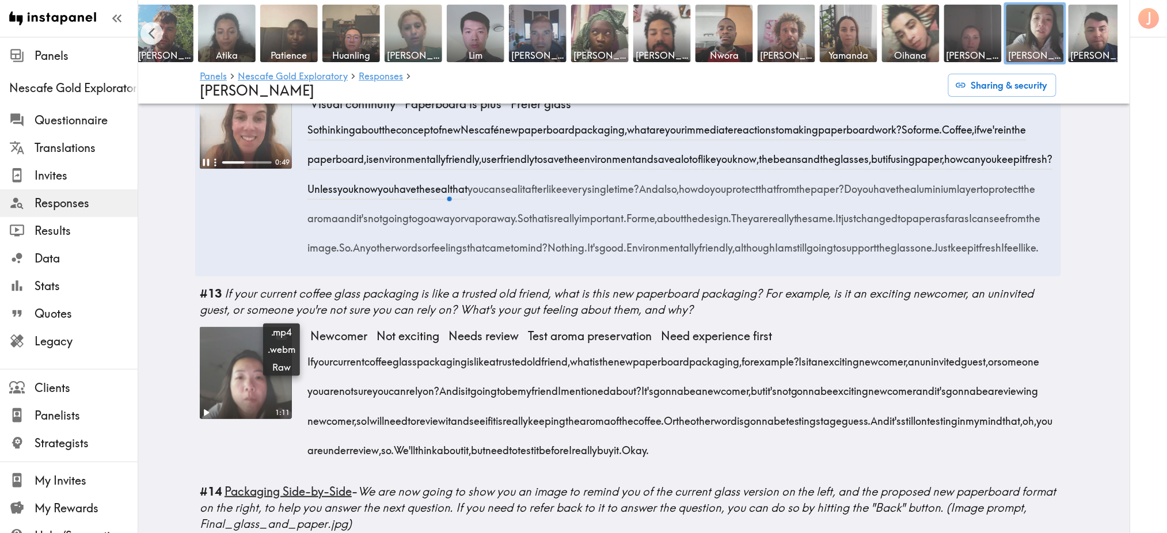
scroll to position [972, 0]
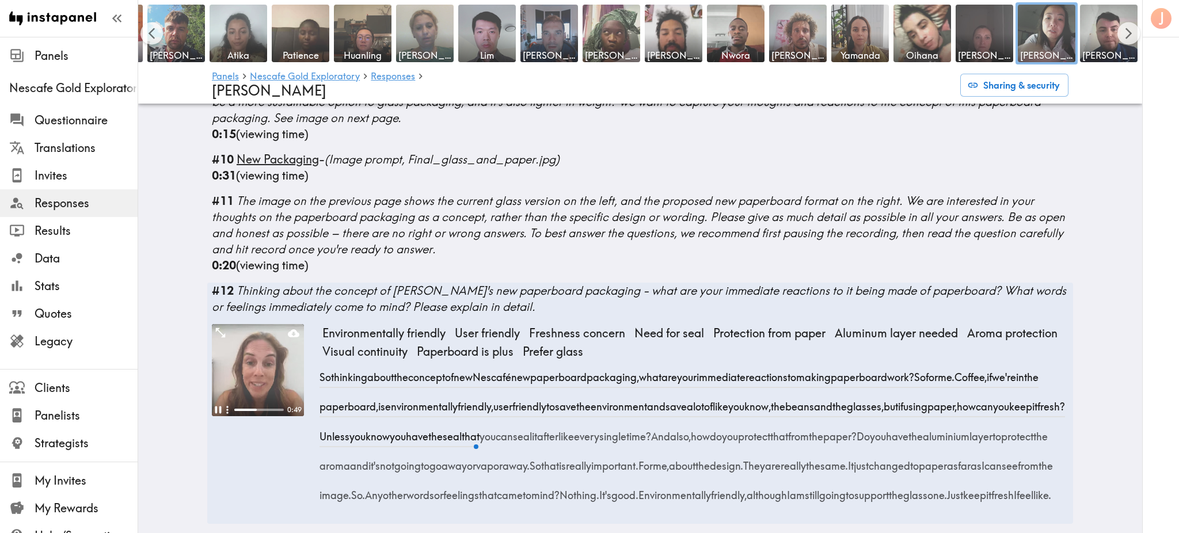
click at [234, 344] on video at bounding box center [258, 370] width 92 height 92
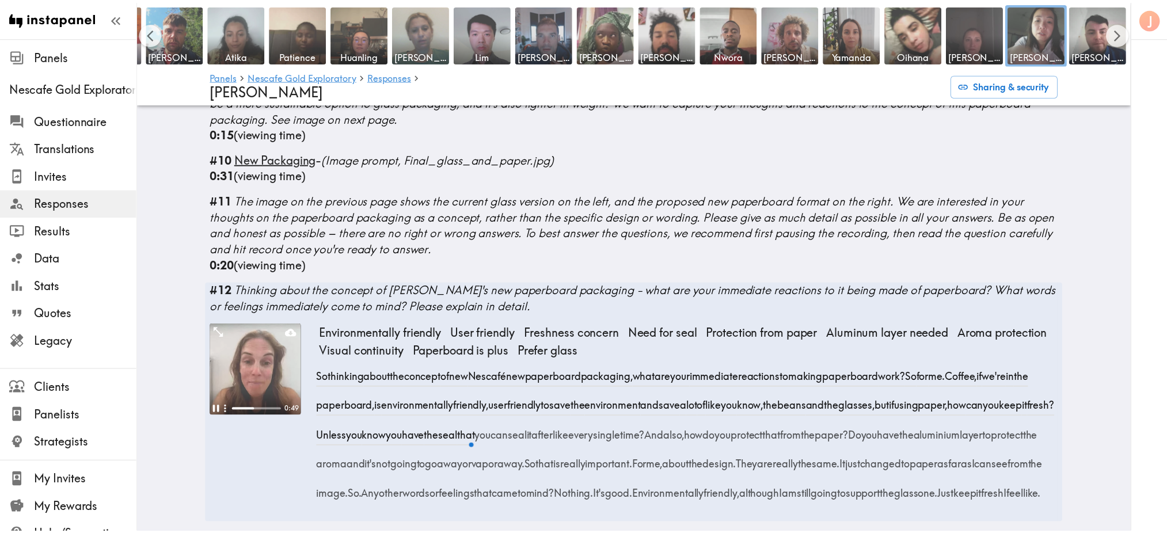
scroll to position [0, 58]
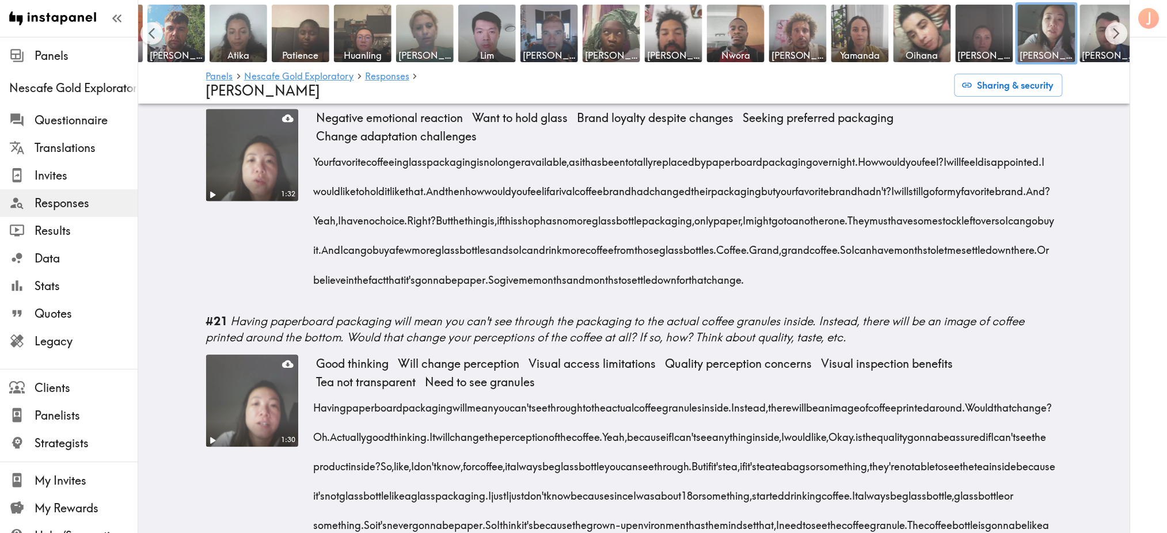
scroll to position [2302, 0]
click at [62, 196] on span "Responses" at bounding box center [86, 203] width 103 height 16
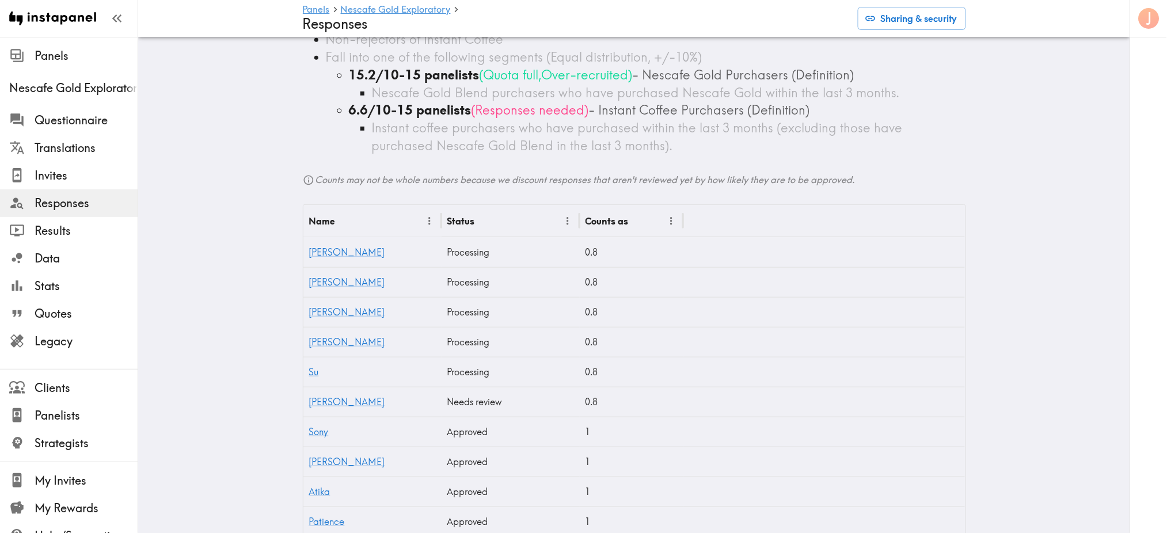
scroll to position [208, 0]
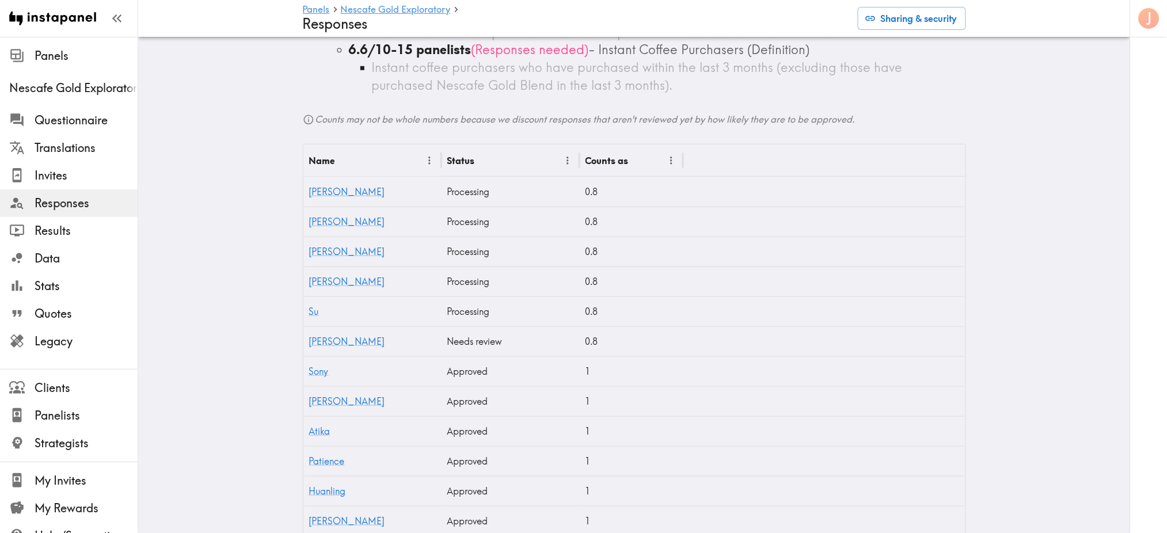
scroll to position [267, 0]
